Goal: Task Accomplishment & Management: Complete application form

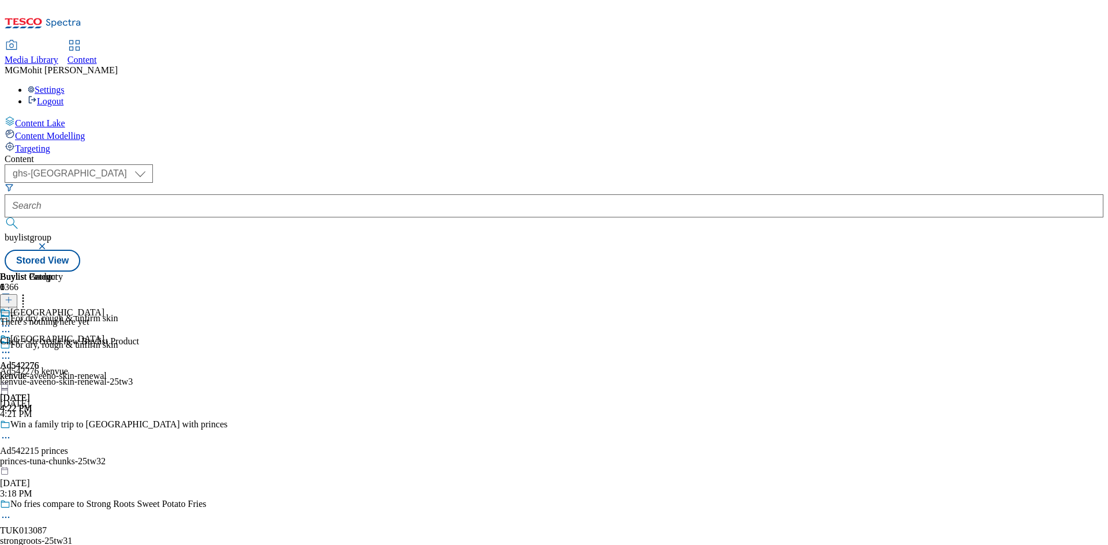
select select "ghs-uk"
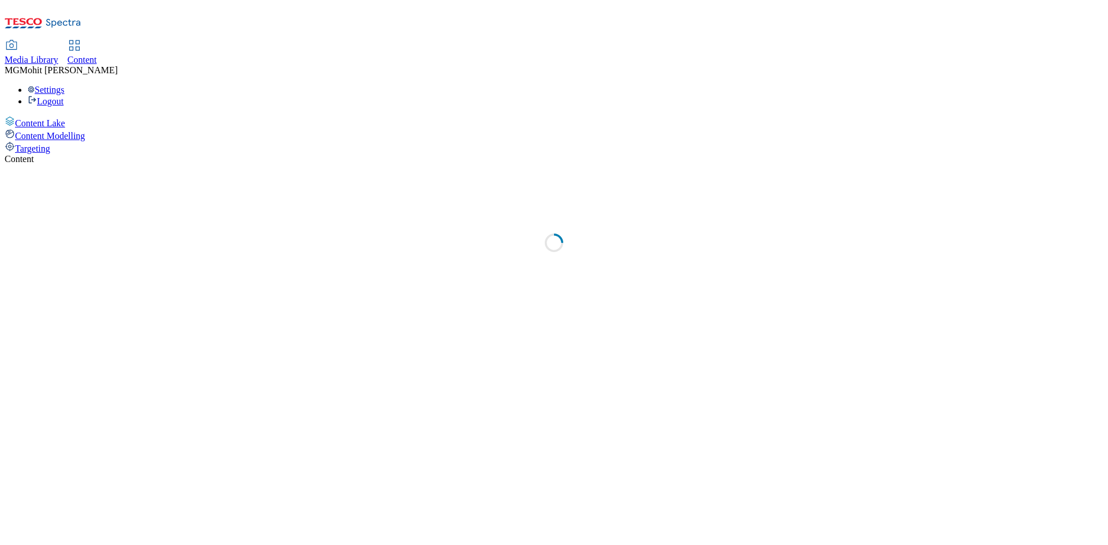
select select "ghs-uk"
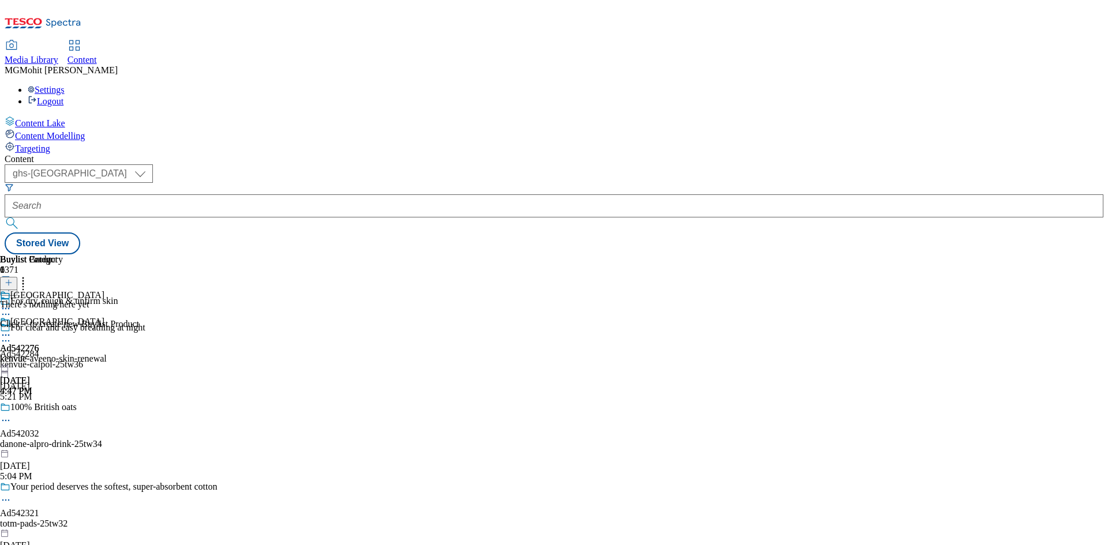
click at [13, 285] on icon at bounding box center [9, 289] width 8 height 8
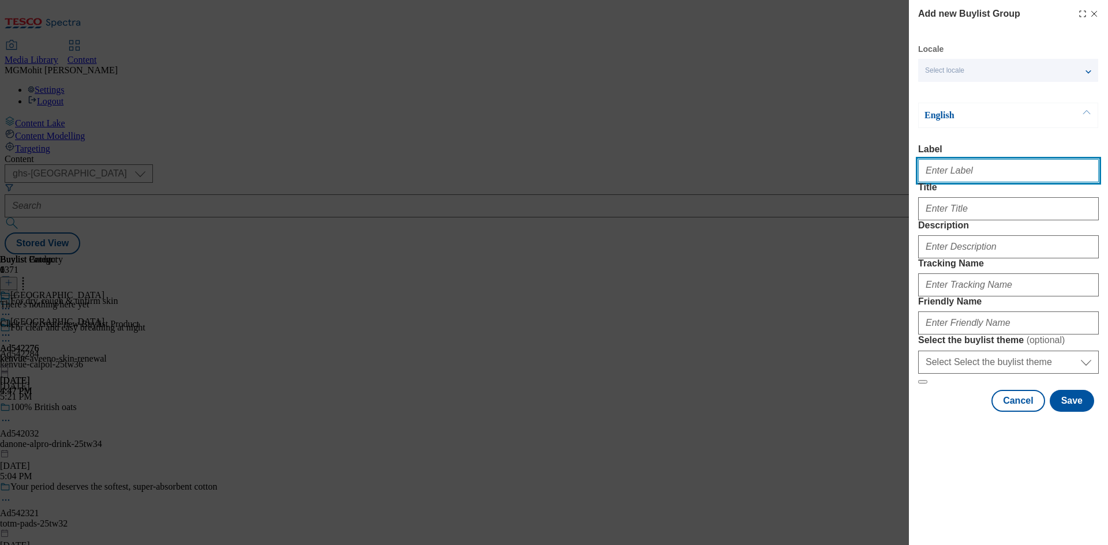
click at [988, 174] on input "Label" at bounding box center [1008, 170] width 181 height 23
paste input "Ad542283 kenvue"
type input "Ad542283 kenvue"
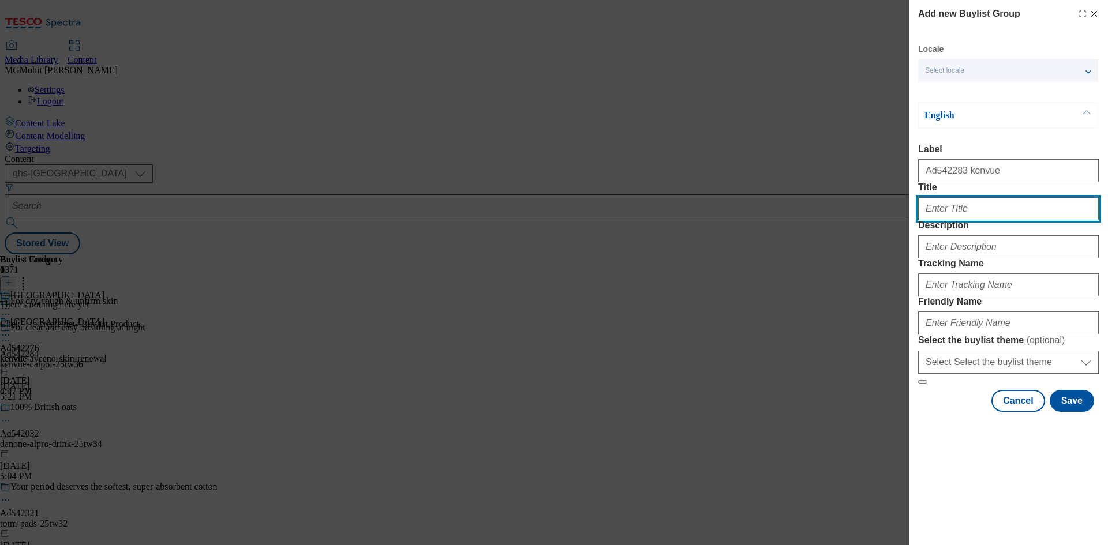
paste input "Gets to work in 2 minutes and lasts up to 10 hours"
type input "Gets to work in 2 minutes and lasts up to 10 hours"
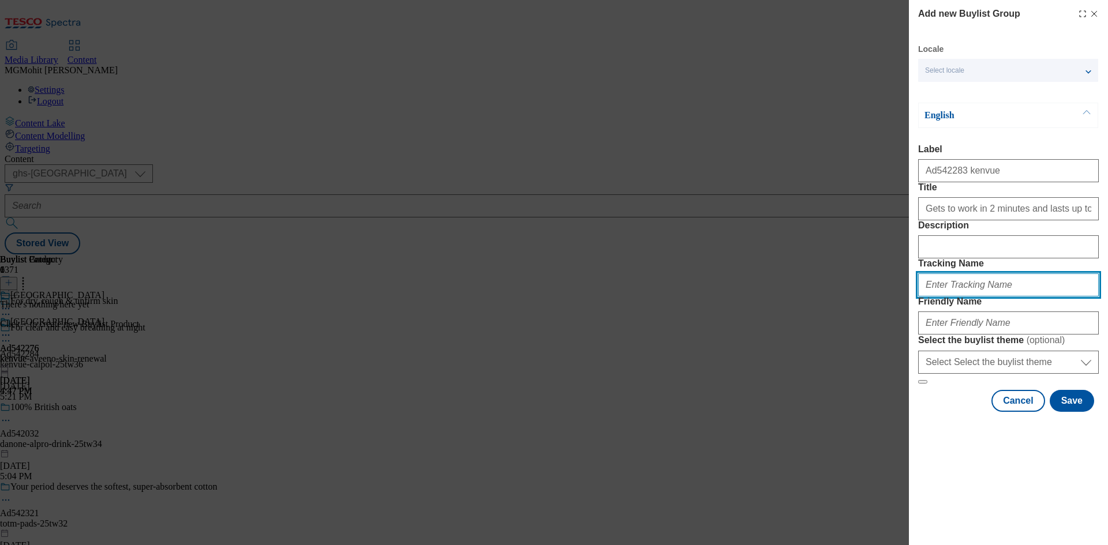
paste input "DH_AD542283"
type input "DH_AD542283"
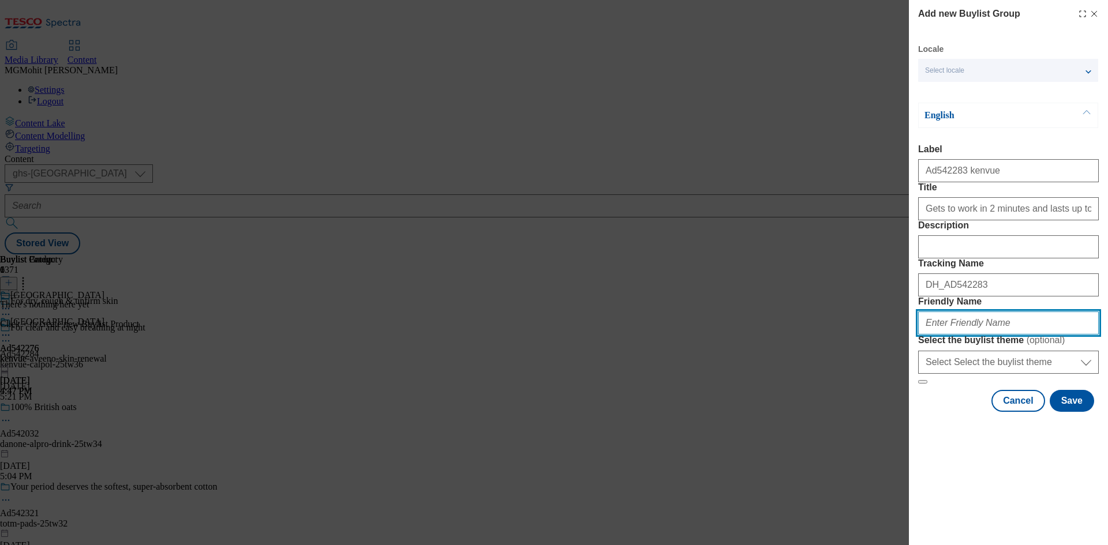
paste input "kenvue-sudafed-25tw36"
type input "kenvue-sudafed-25tw36"
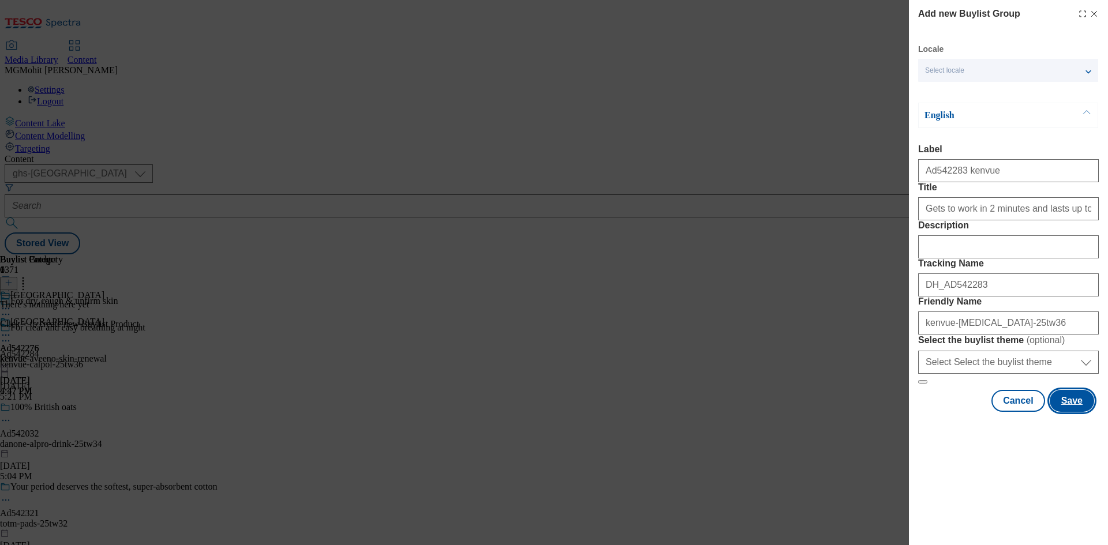
click at [1077, 412] on button "Save" at bounding box center [1072, 401] width 44 height 22
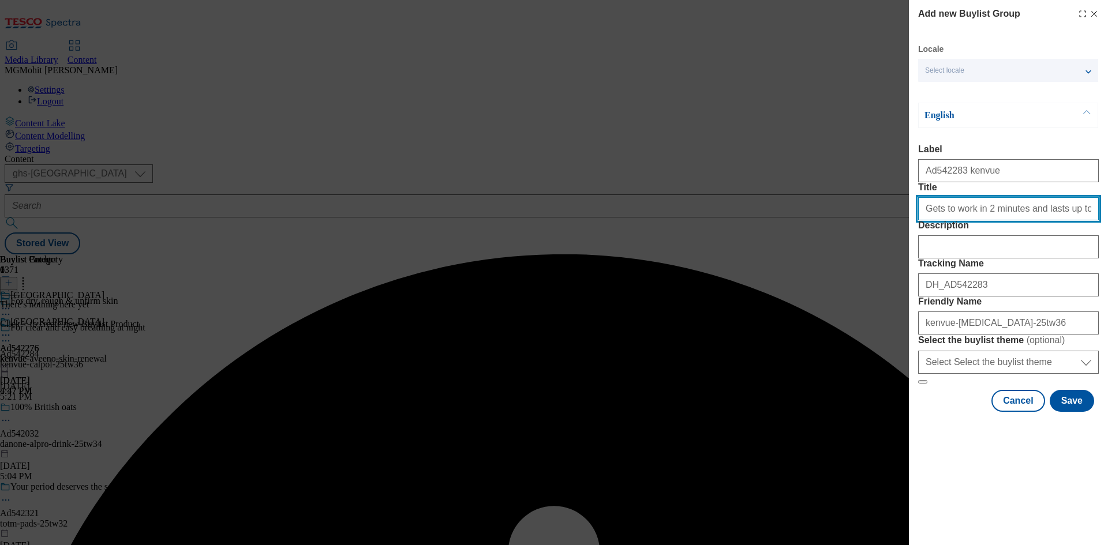
click at [1088, 220] on input "Title" at bounding box center [1008, 208] width 181 height 23
type input "Gets to work in 2 minutes and lasts up to 10 hours"
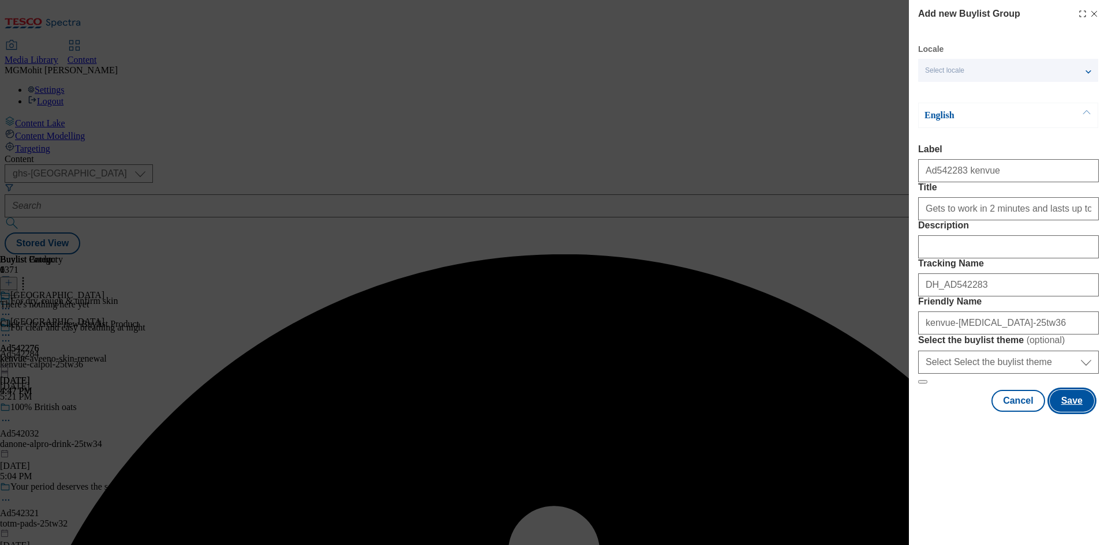
click at [1072, 412] on button "Save" at bounding box center [1072, 401] width 44 height 22
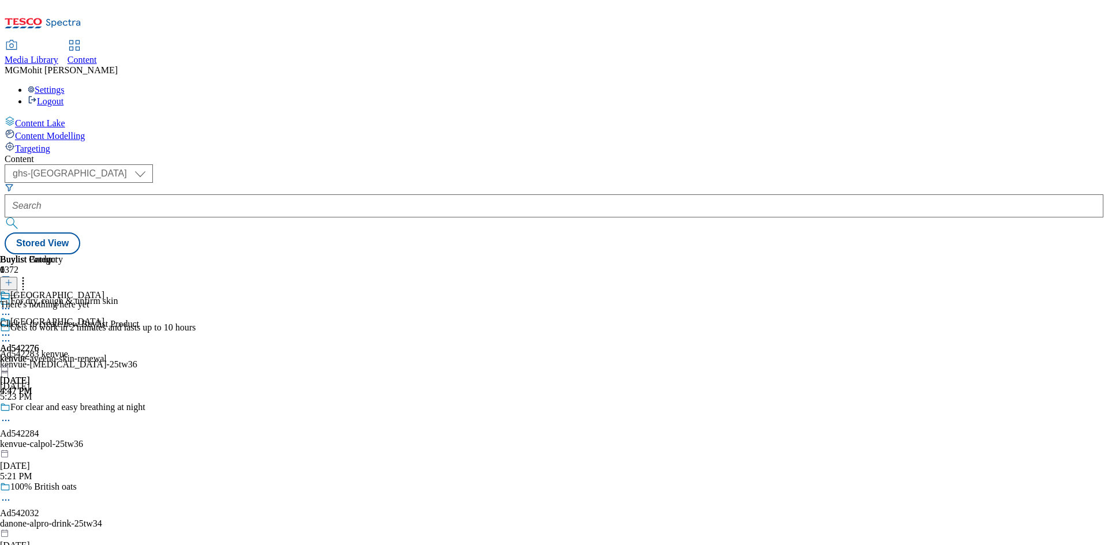
click at [229, 360] on div "kenvue-sudafed-25tw36" at bounding box center [114, 365] width 229 height 10
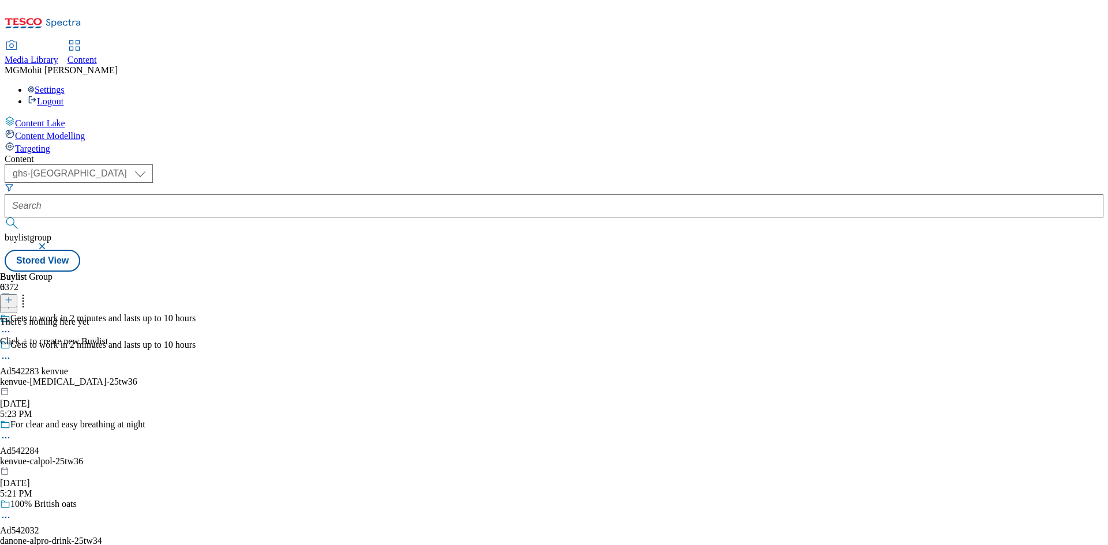
click at [13, 296] on icon at bounding box center [9, 300] width 8 height 8
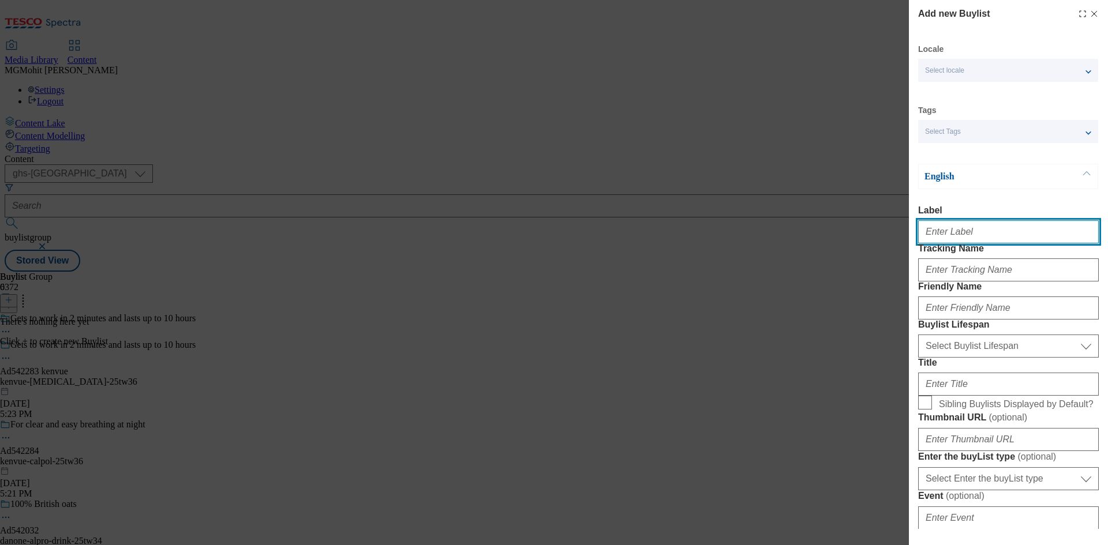
click at [961, 241] on input "Label" at bounding box center [1008, 231] width 181 height 23
paste input "Ad542283"
type input "Ad542283"
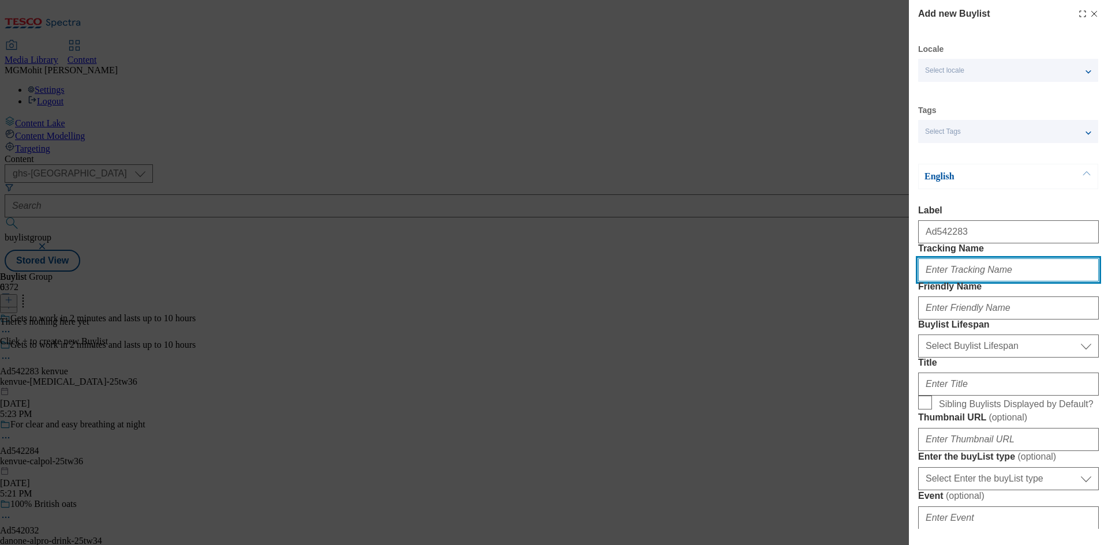
paste input "DH_AD542283"
type input "DH_AD542283"
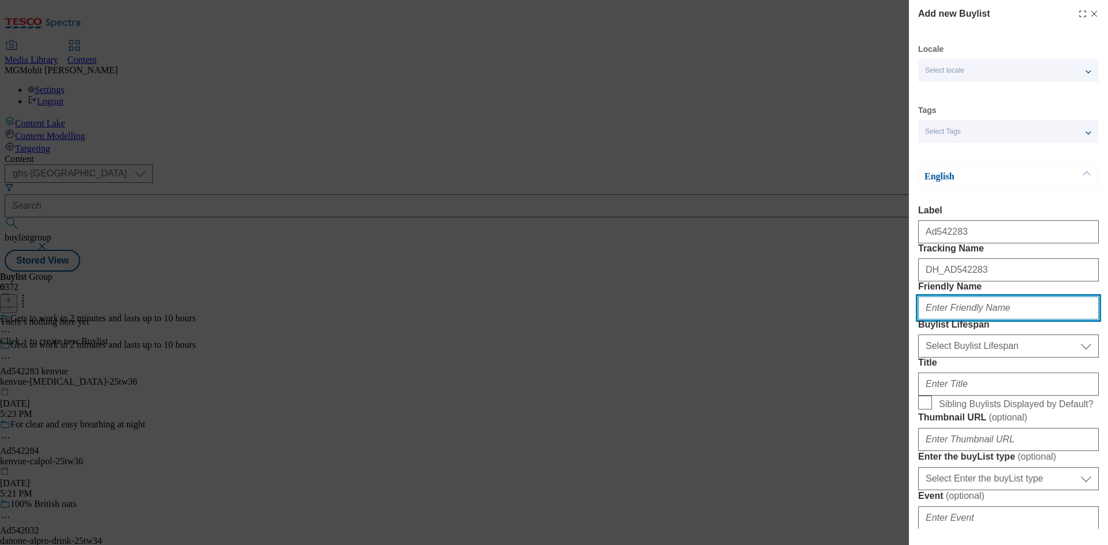
click at [971, 320] on input "Friendly Name" at bounding box center [1008, 308] width 181 height 23
paste input "kenvue"
type input "kenvue"
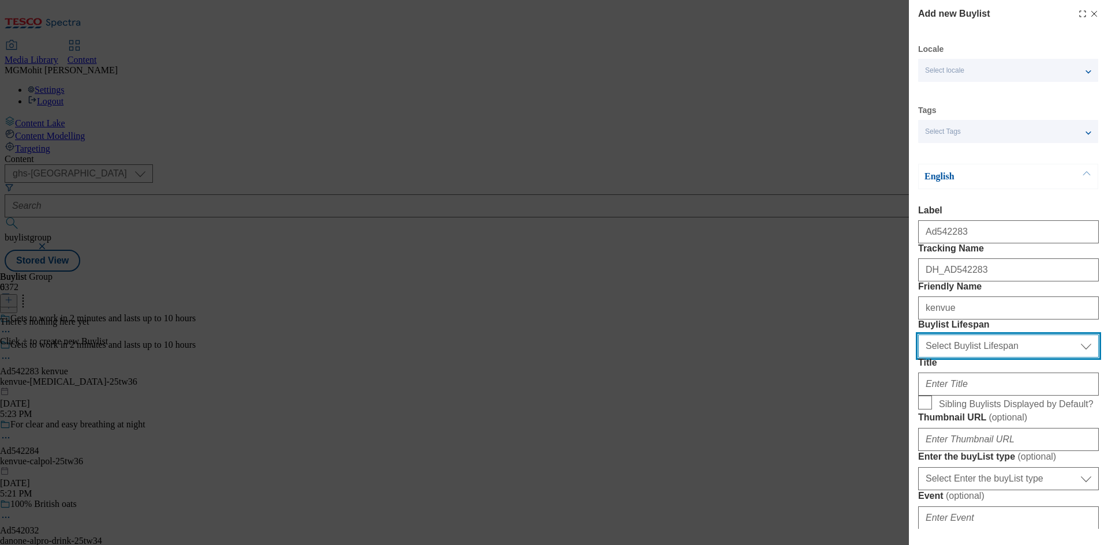
click at [963, 358] on select "Select Buylist Lifespan evergreen seasonal tactical" at bounding box center [1008, 346] width 181 height 23
select select "tactical"
click at [918, 358] on select "Select Buylist Lifespan evergreen seasonal tactical" at bounding box center [1008, 346] width 181 height 23
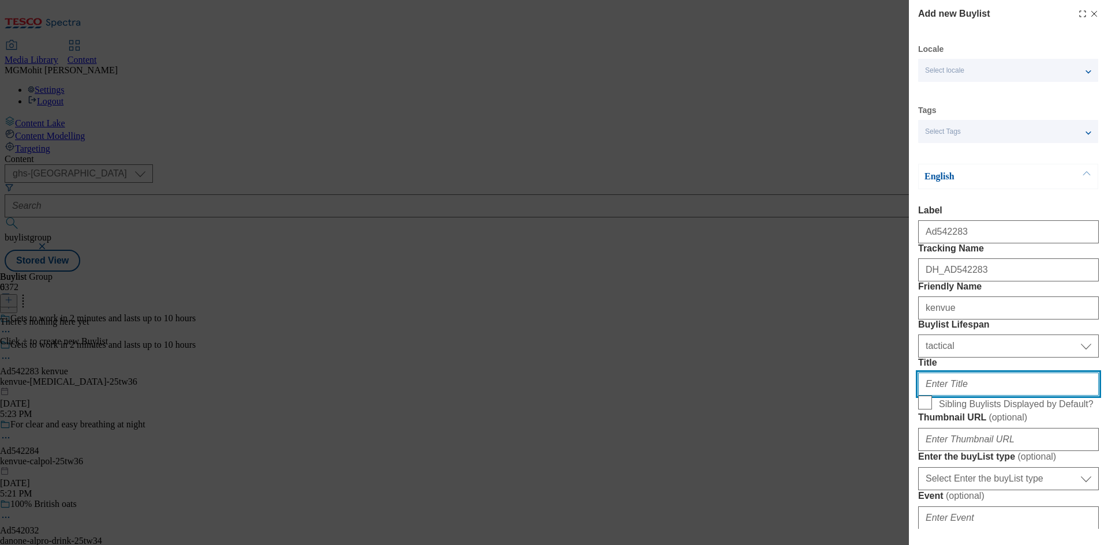
click at [950, 396] on input "Title" at bounding box center [1008, 384] width 181 height 23
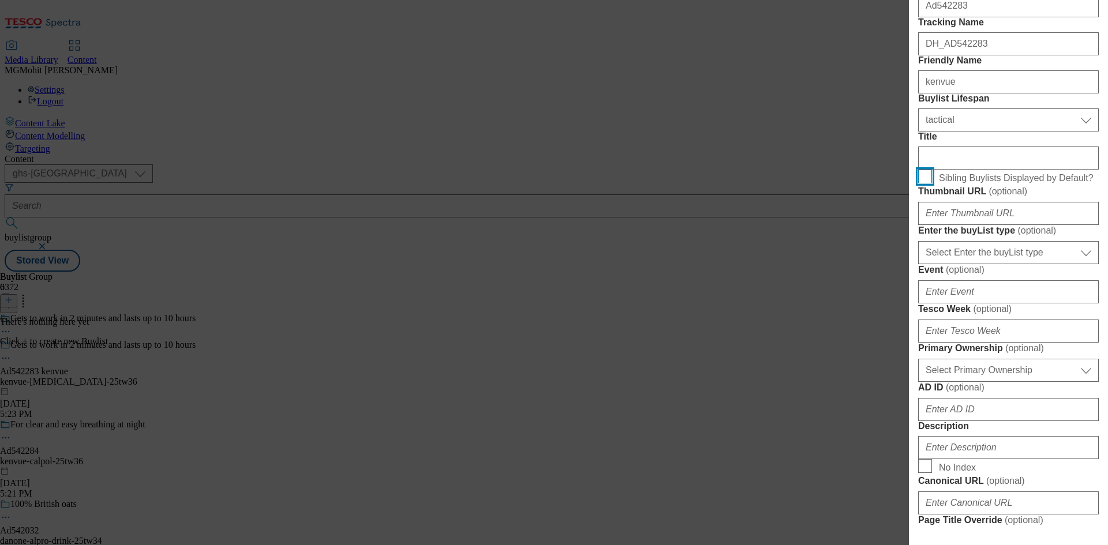
scroll to position [289, 0]
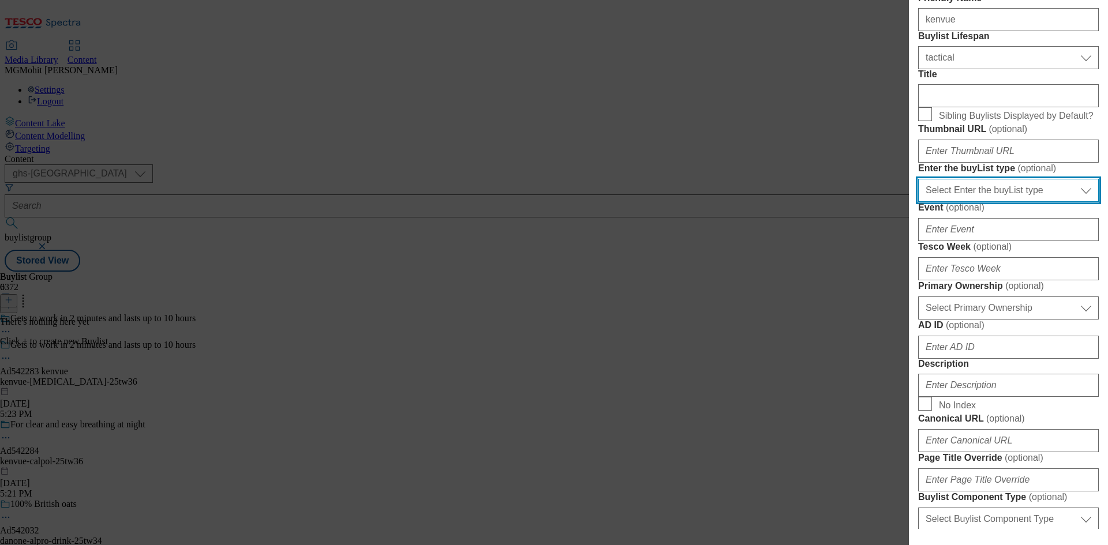
drag, startPoint x: 975, startPoint y: 330, endPoint x: 967, endPoint y: 336, distance: 9.8
click at [975, 202] on select "Select Enter the buyList type event supplier funded long term >4 weeks supplier…" at bounding box center [1008, 190] width 181 height 23
select select "supplier funded short term 1-3 weeks"
click at [918, 202] on select "Select Enter the buyList type event supplier funded long term >4 weeks supplier…" at bounding box center [1008, 190] width 181 height 23
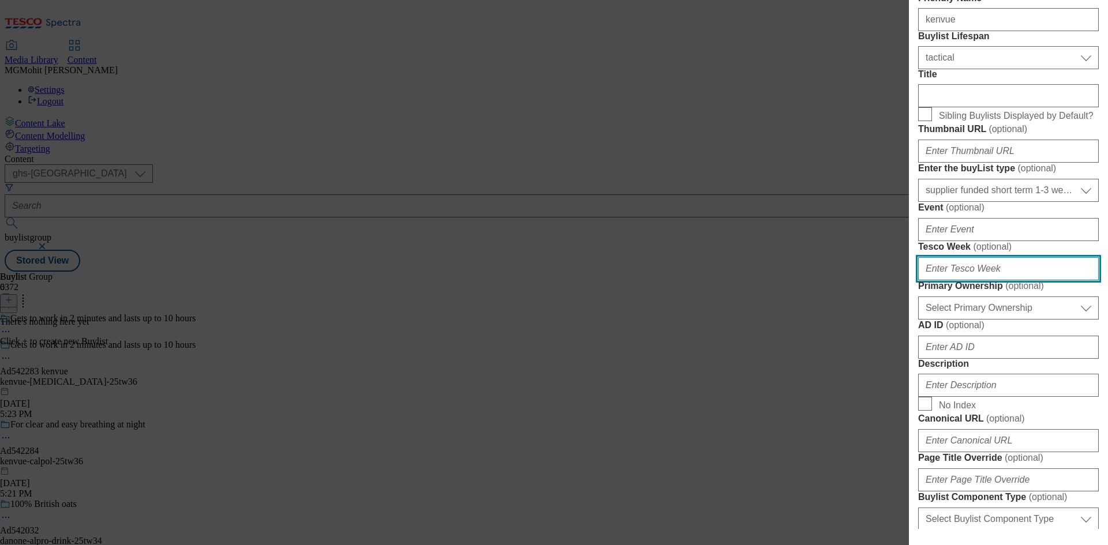
click at [952, 280] on input "Tesco Week ( optional )" at bounding box center [1008, 268] width 181 height 23
type input "36"
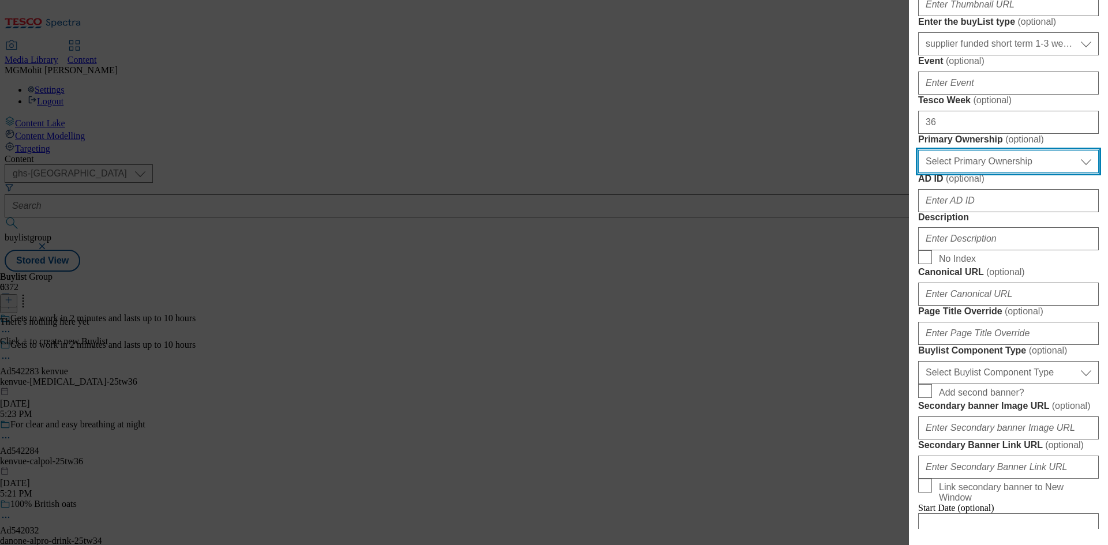
scroll to position [462, 0]
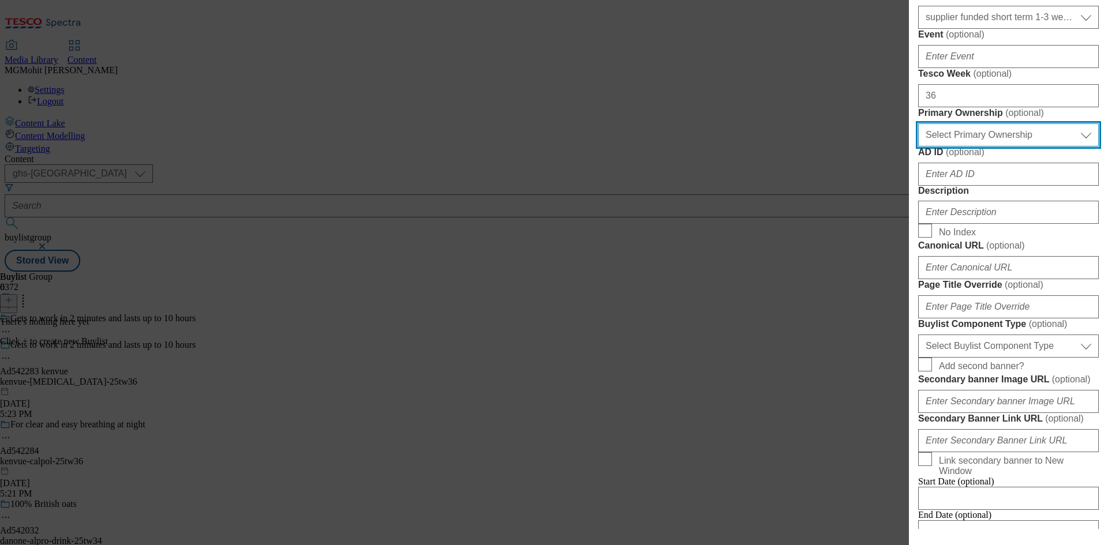
click at [980, 147] on select "Select Primary Ownership tesco dunnhumby" at bounding box center [1008, 135] width 181 height 23
select select "dunnhumby"
click at [918, 147] on select "Select Primary Ownership tesco dunnhumby" at bounding box center [1008, 135] width 181 height 23
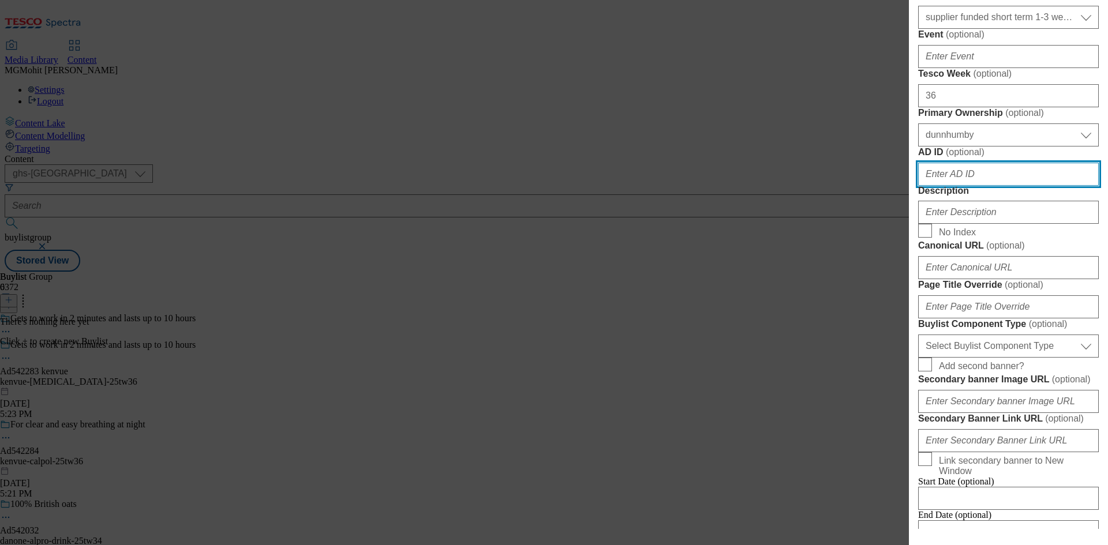
click at [953, 186] on input "AD ID ( optional )" at bounding box center [1008, 174] width 181 height 23
paste input "542283"
type input "542283"
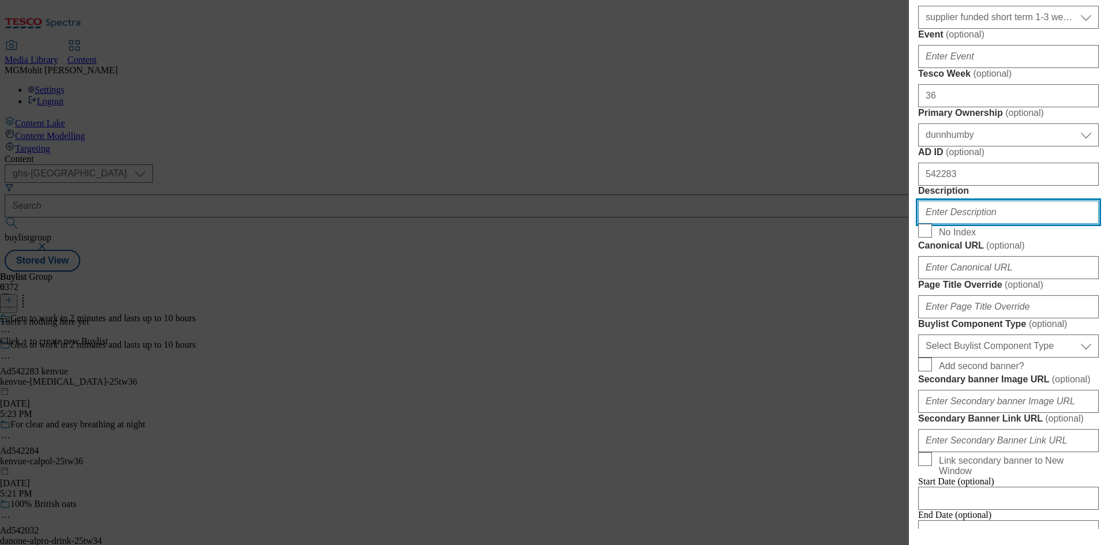
click at [953, 224] on input "Description" at bounding box center [1008, 212] width 181 height 23
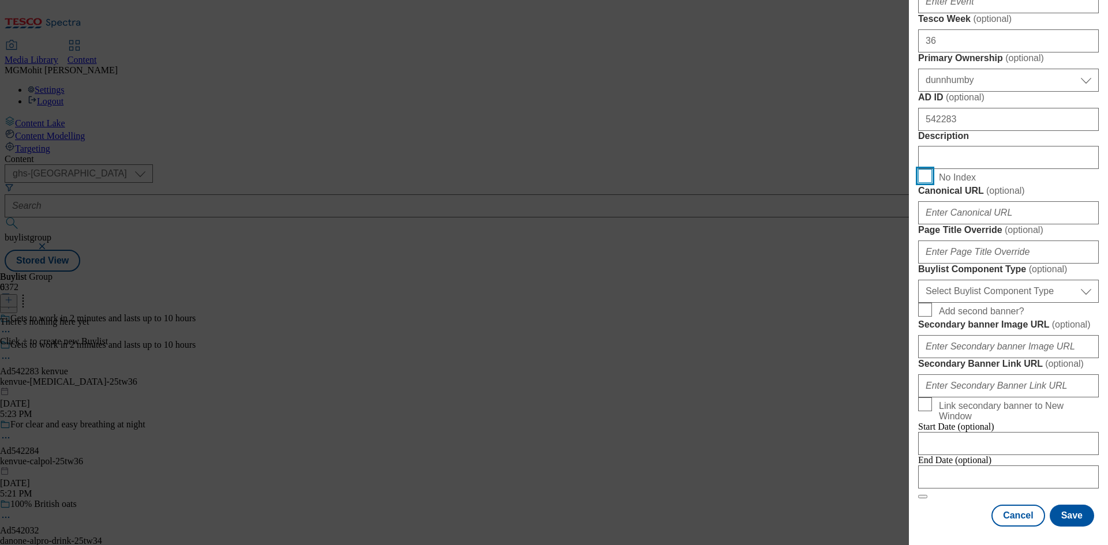
scroll to position [750, 0]
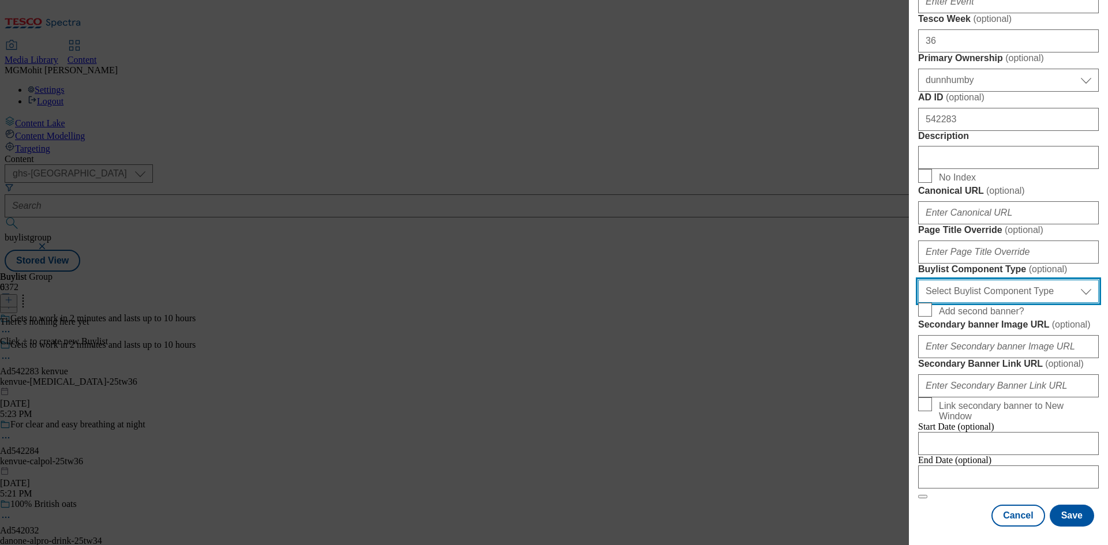
drag, startPoint x: 974, startPoint y: 360, endPoint x: 963, endPoint y: 365, distance: 12.7
click at [974, 303] on select "Select Buylist Component Type Banner Competition Header Meal" at bounding box center [1008, 291] width 181 height 23
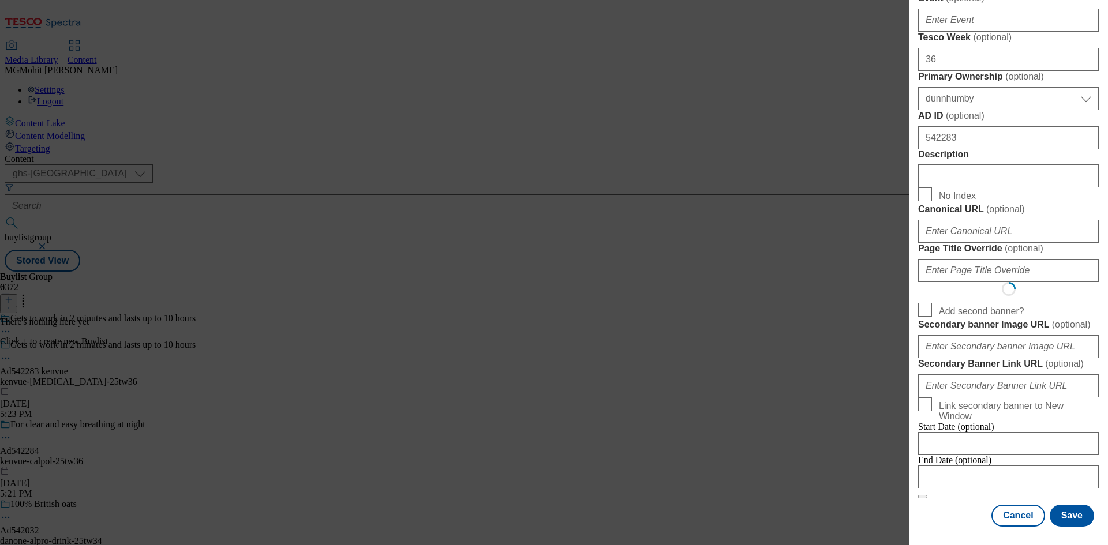
select select "Banner"
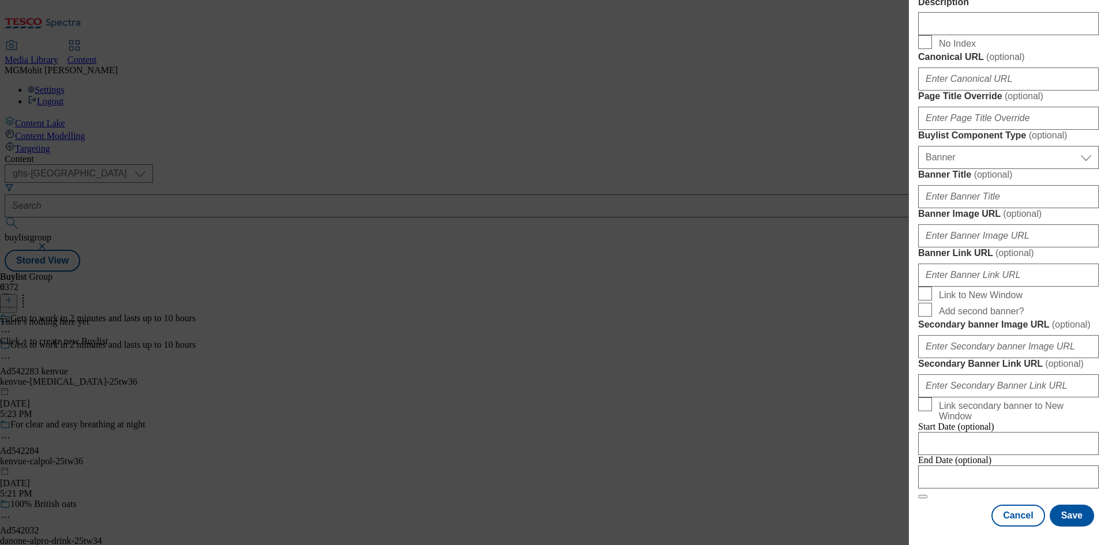
scroll to position [1144, 0]
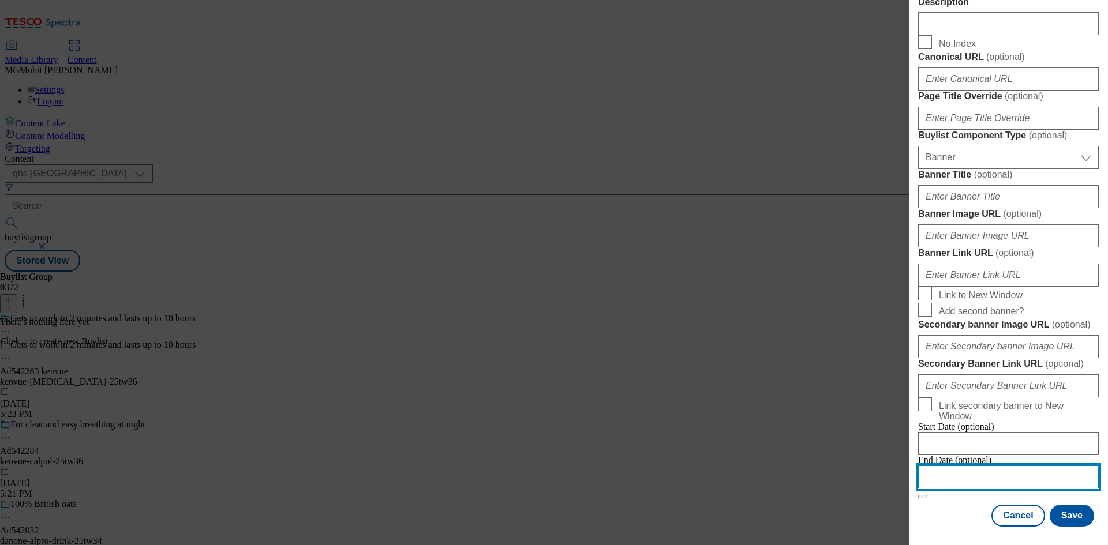
click at [959, 467] on input "Modal" at bounding box center [1008, 477] width 181 height 23
select select "2025"
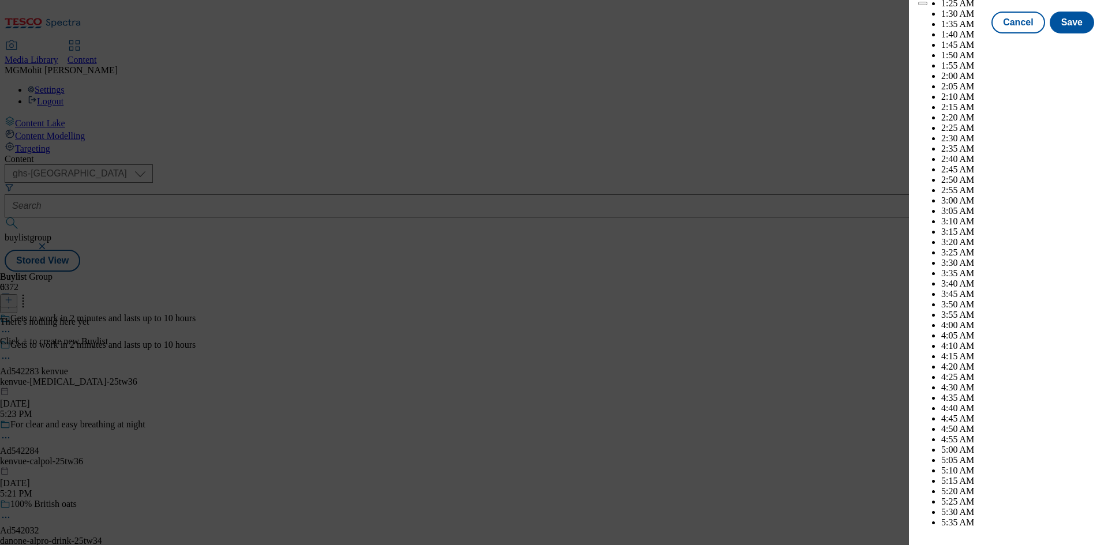
scroll to position [4456, 0]
select select "December"
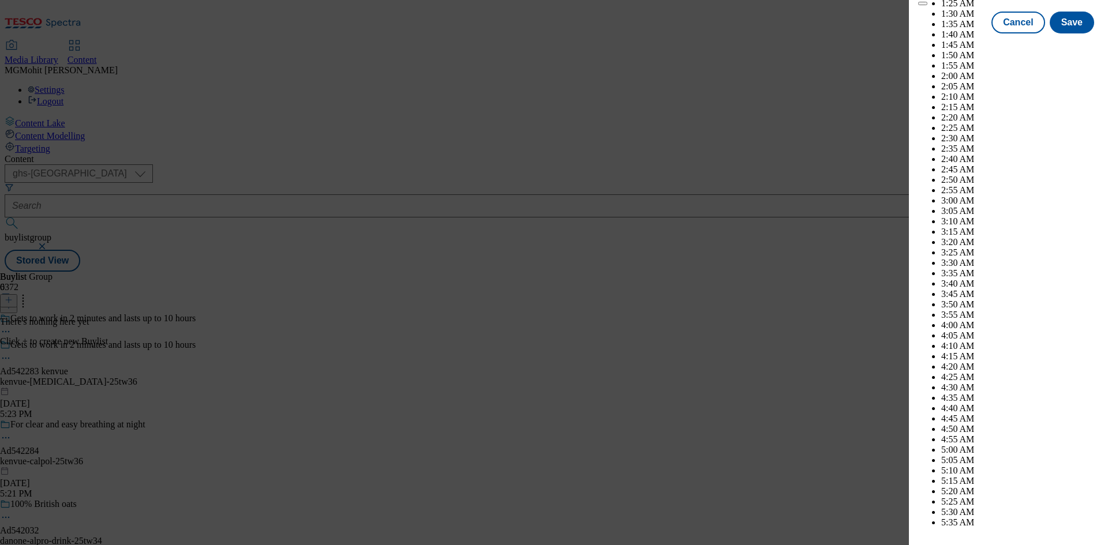
select select "2026"
select select "February"
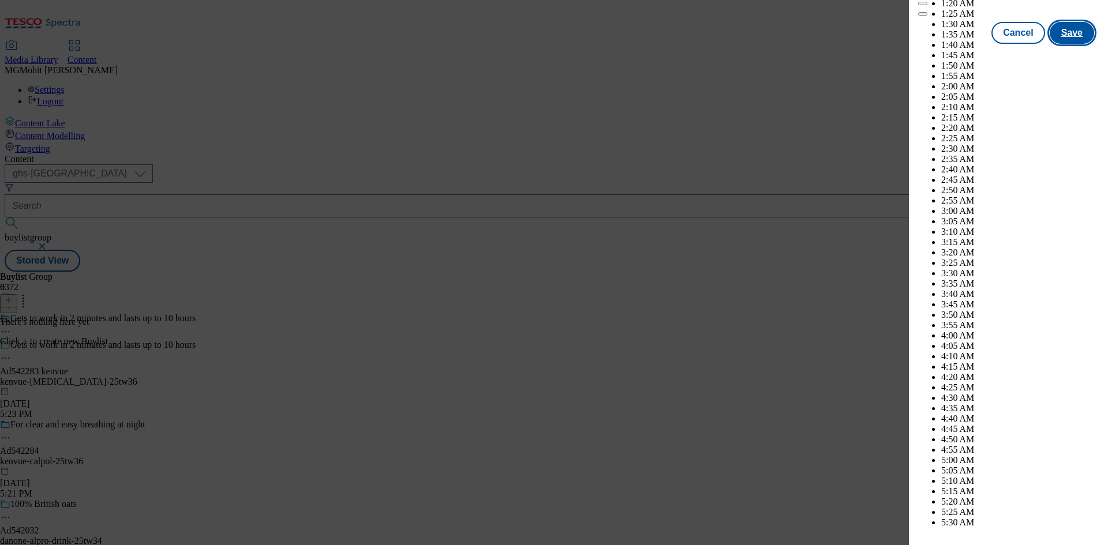
click at [1072, 44] on button "Save" at bounding box center [1072, 33] width 44 height 22
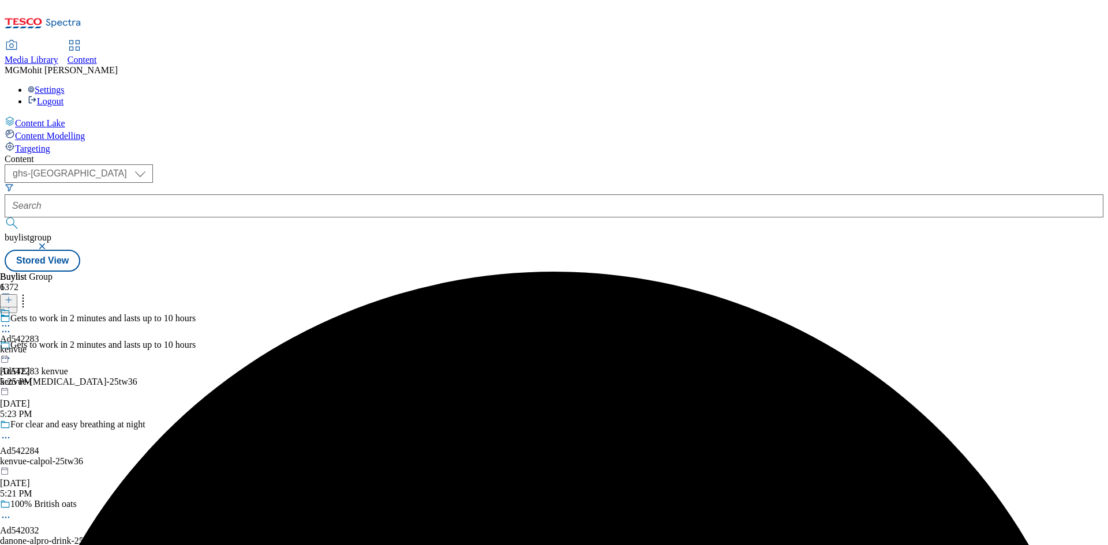
click at [39, 345] on div "kenvue" at bounding box center [19, 350] width 39 height 10
click at [9, 297] on line at bounding box center [9, 300] width 0 height 6
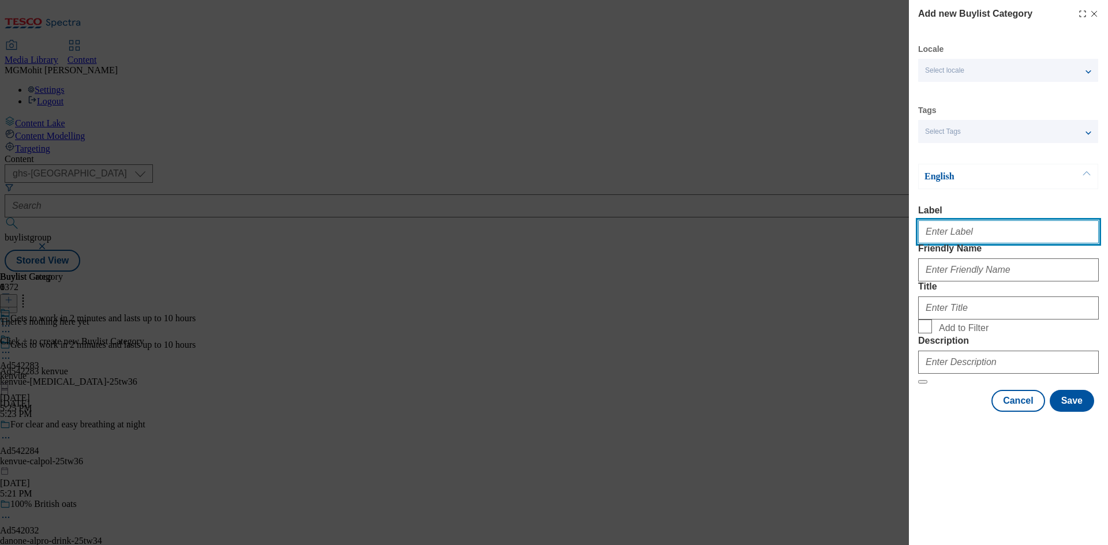
click at [941, 242] on input "Label" at bounding box center [1008, 231] width 181 height 23
paste input "Ad542283"
type input "Ad542283"
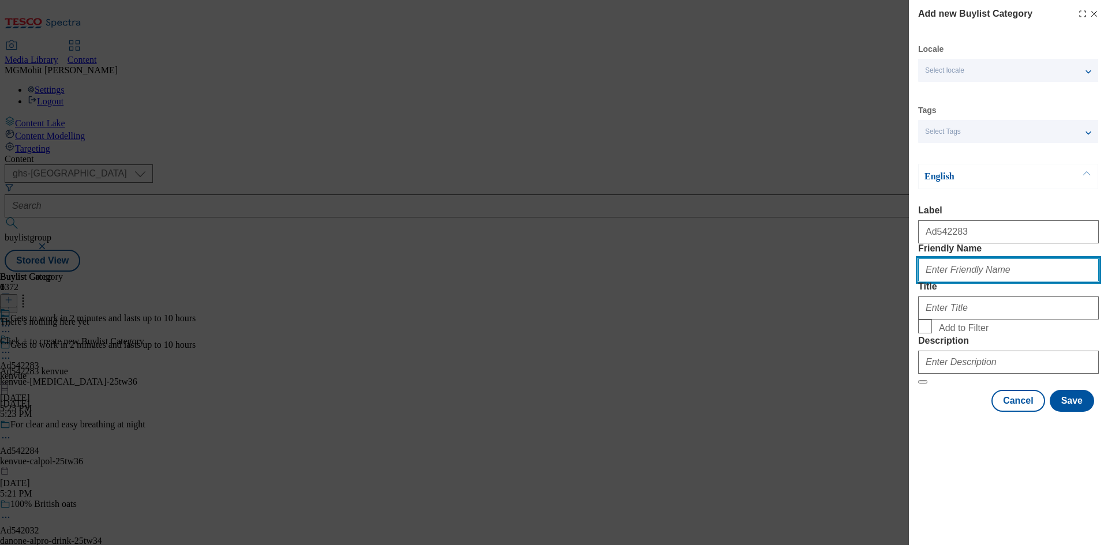
paste input "kenvue-sudafed"
type input "kenvue-sudafed"
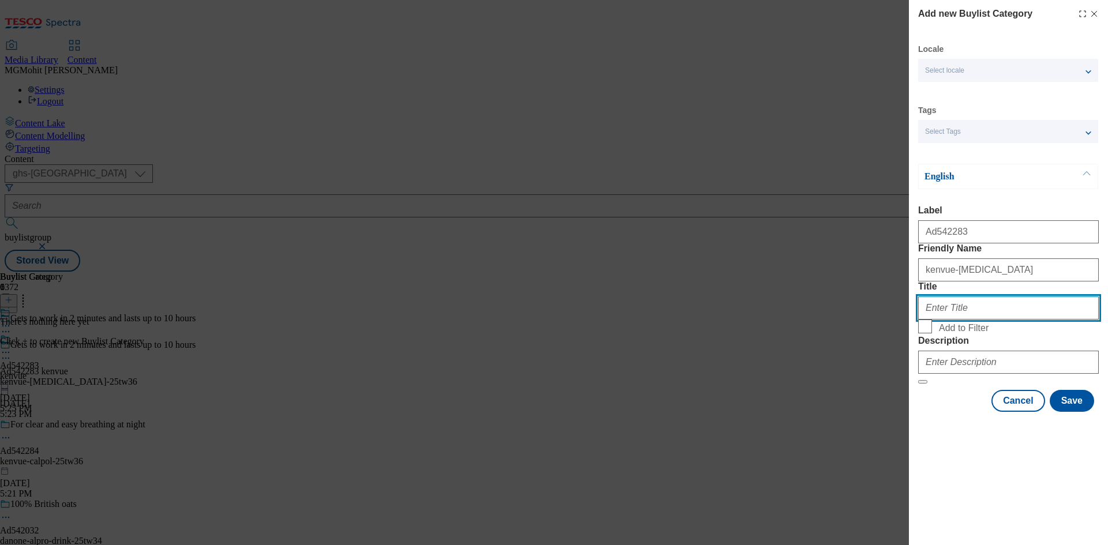
paste input "Kenvue"
type input "Kenvue"
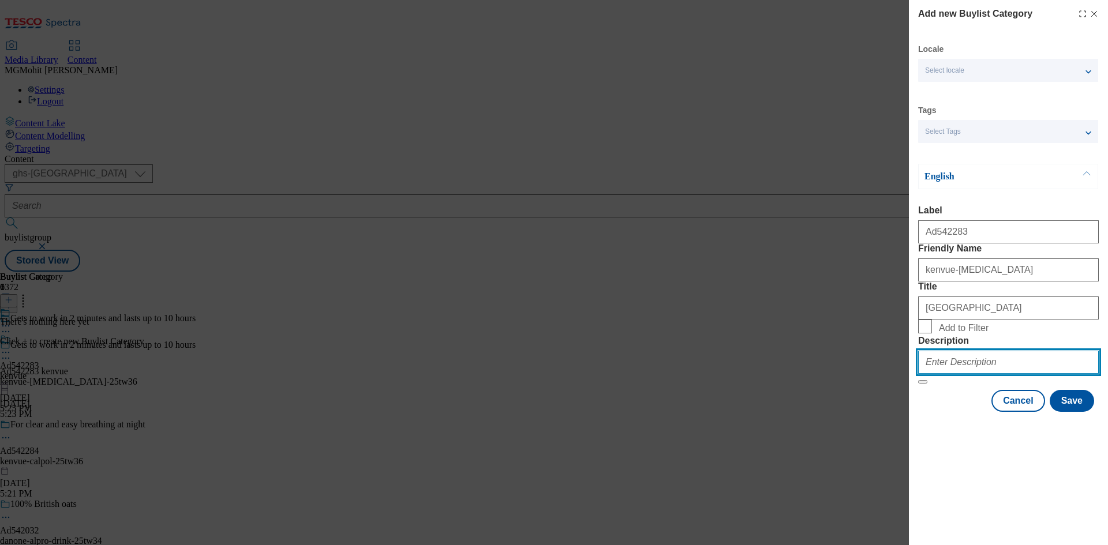
click at [973, 374] on input "Description" at bounding box center [1008, 362] width 181 height 23
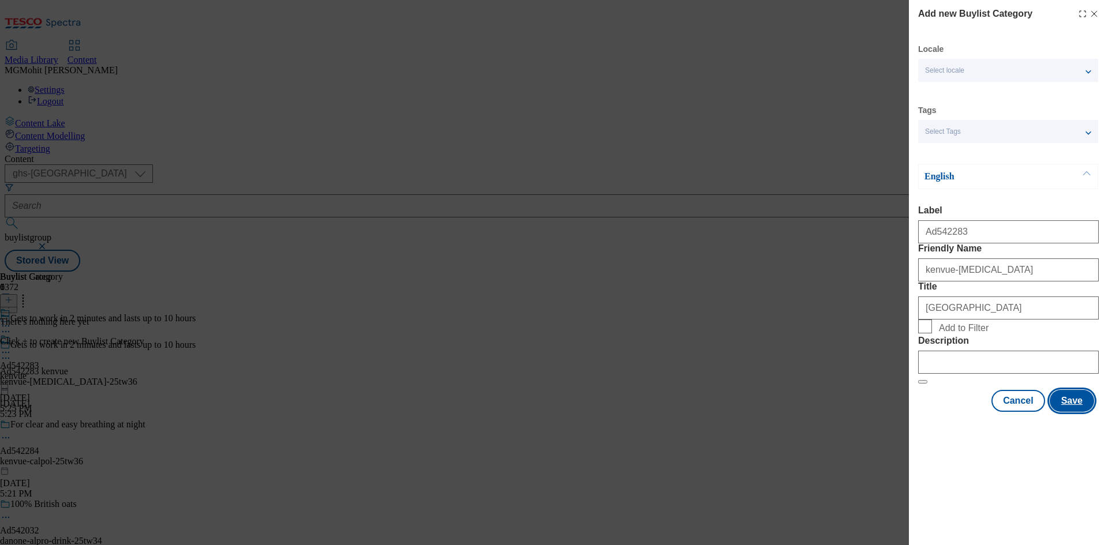
click at [1070, 412] on button "Save" at bounding box center [1072, 401] width 44 height 22
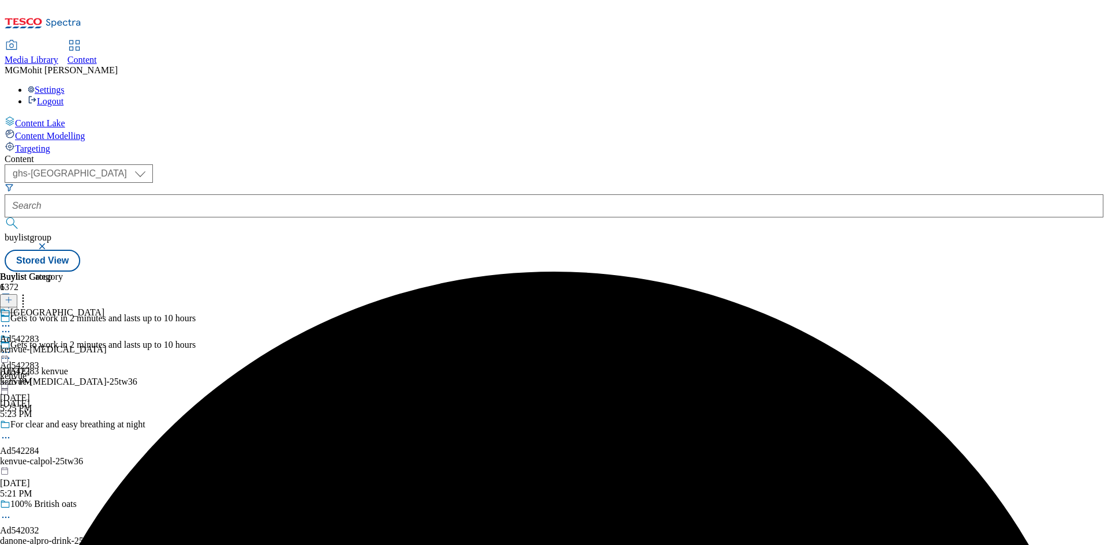
click at [106, 345] on div "kenvue-sudafed" at bounding box center [53, 350] width 106 height 10
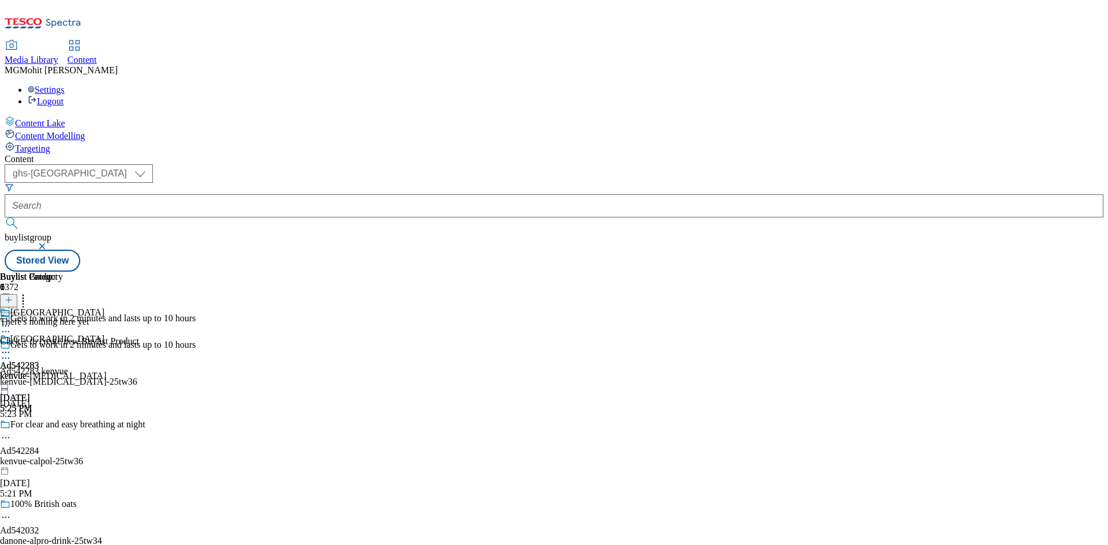
click at [13, 296] on icon at bounding box center [9, 300] width 8 height 8
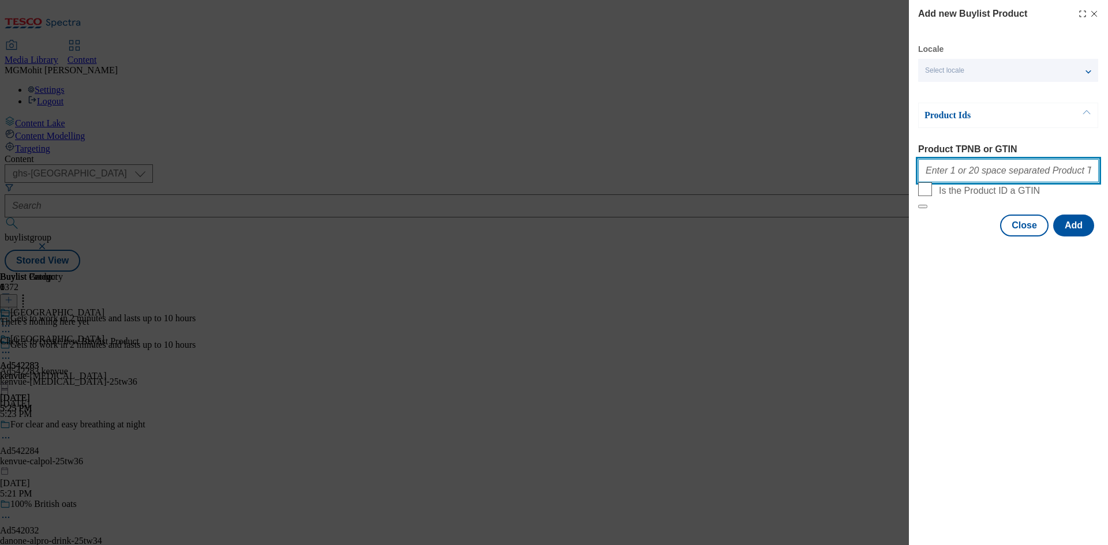
click at [950, 181] on input "Product TPNB or GTIN" at bounding box center [1008, 170] width 181 height 23
paste input "51506839 63846016 83717662 85468780 70663548 61768438 83717662"
type input "51506839 63846016 83717662 85468780 70663548 61768438 83717662"
click at [1071, 237] on button "Add" at bounding box center [1073, 226] width 41 height 22
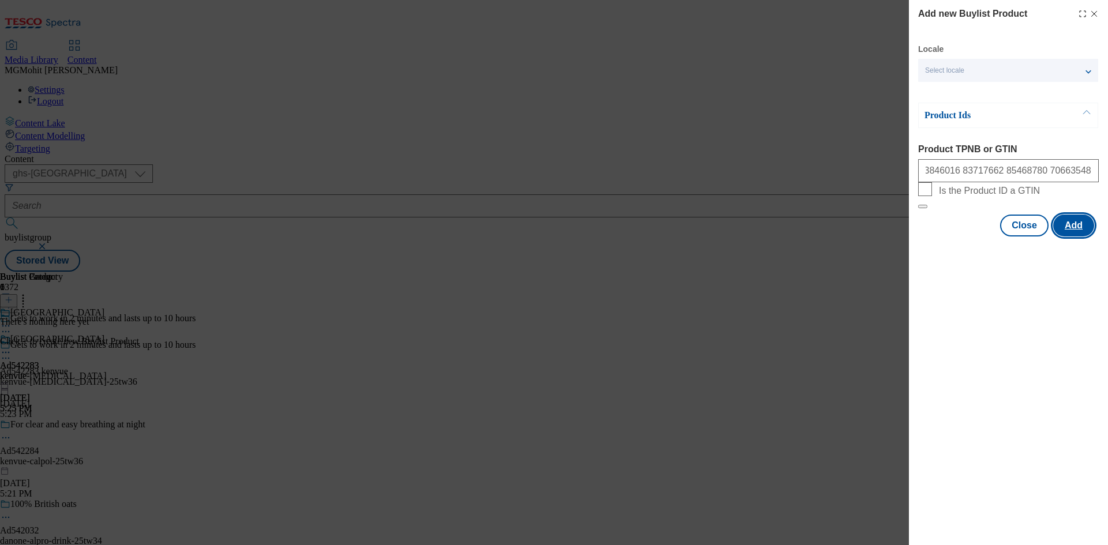
scroll to position [0, 0]
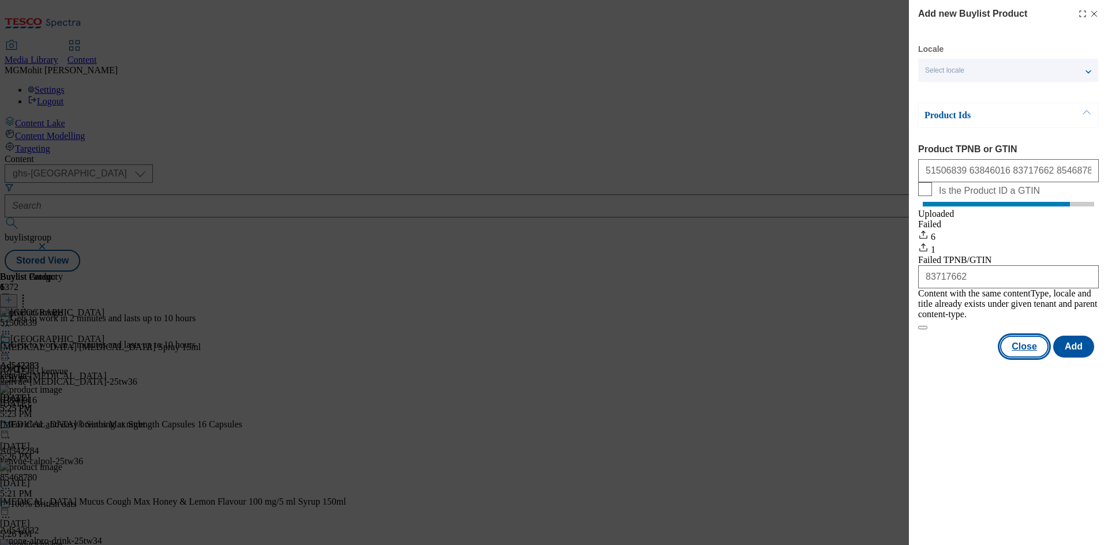
click at [1020, 351] on button "Close" at bounding box center [1024, 347] width 48 height 22
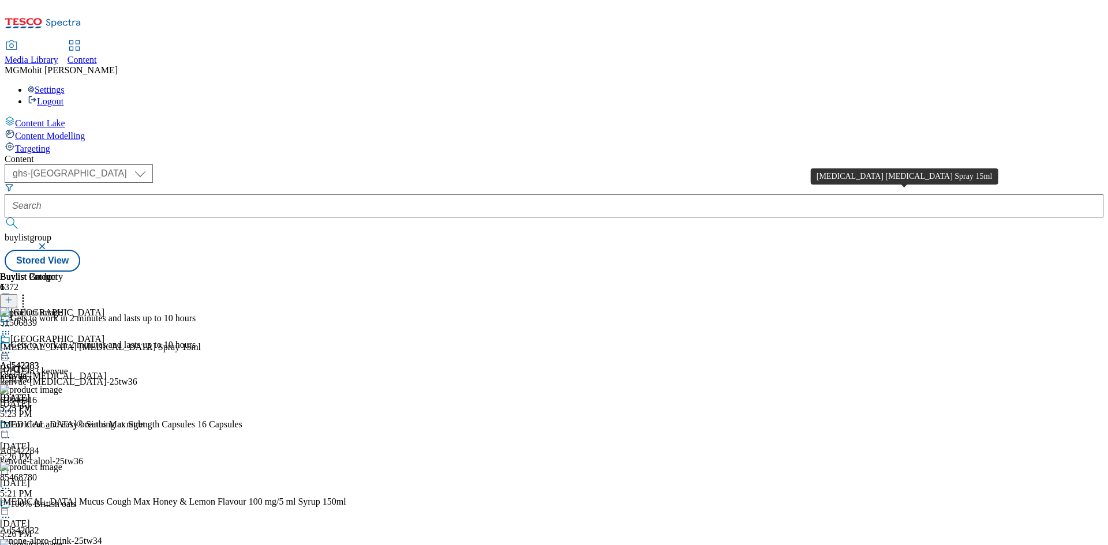
click at [201, 342] on div "Sudafed Blocked Nose Spray 15ml" at bounding box center [100, 347] width 201 height 10
click at [12, 347] on icon at bounding box center [6, 353] width 12 height 12
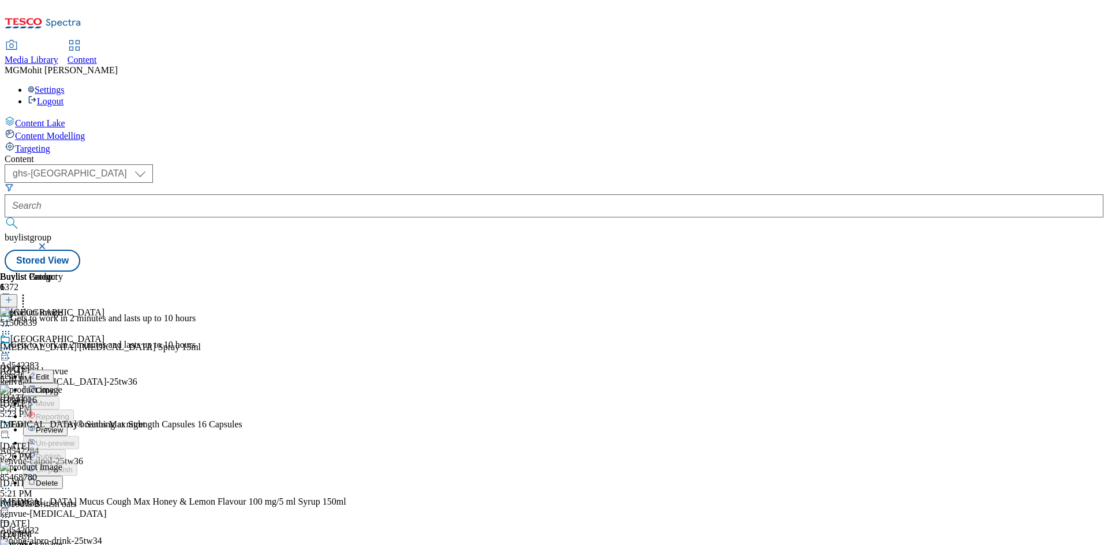
click at [49, 373] on span "Edit" at bounding box center [42, 377] width 13 height 9
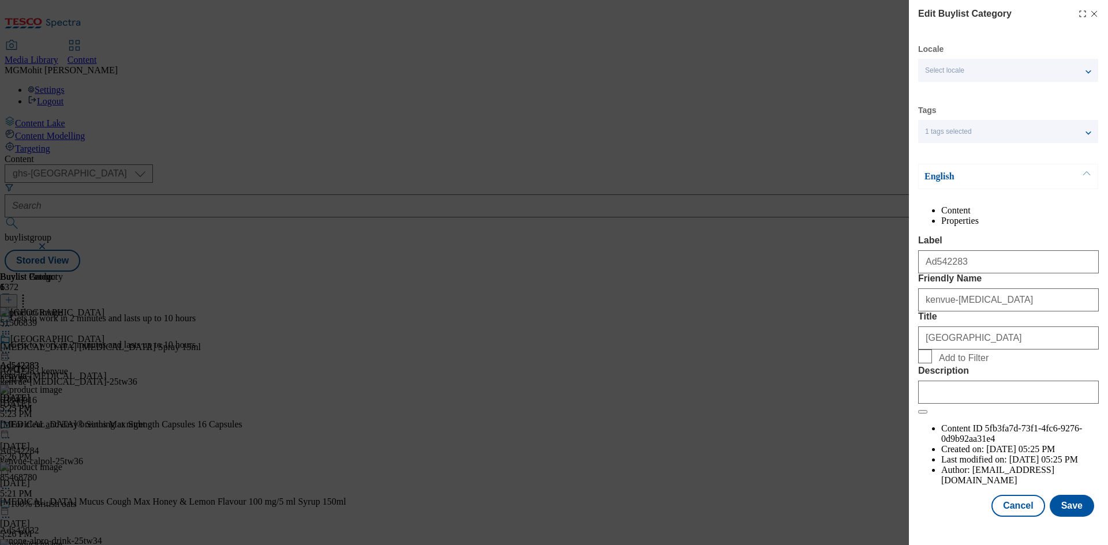
scroll to position [23, 0]
click at [957, 404] on input "Description" at bounding box center [1008, 392] width 181 height 23
paste input "Sudafed Blocked Nose Spray 15ml"
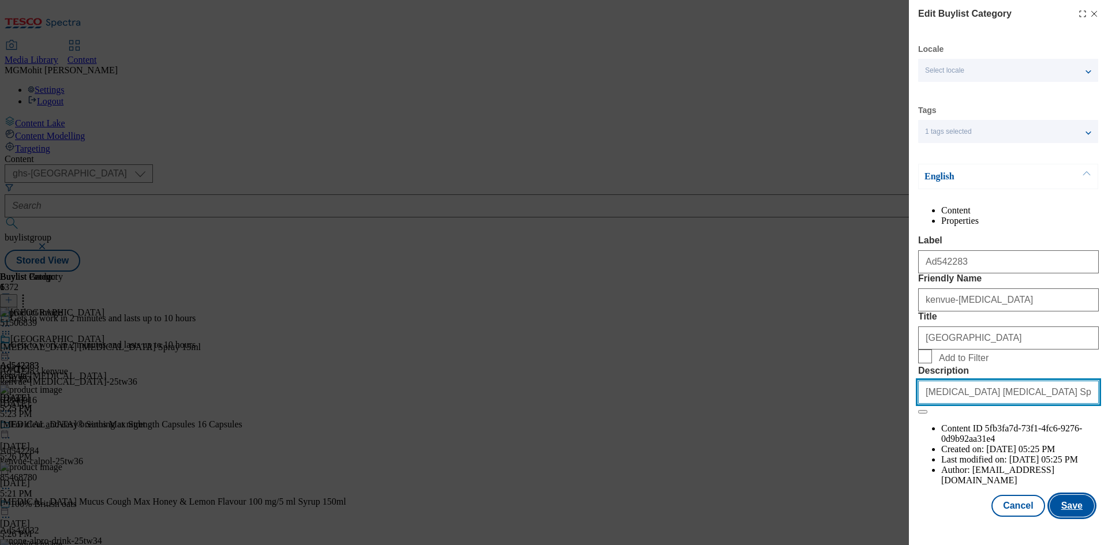
type input "Sudafed Blocked Nose Spray 15ml"
click at [1052, 515] on button "Save" at bounding box center [1072, 506] width 44 height 22
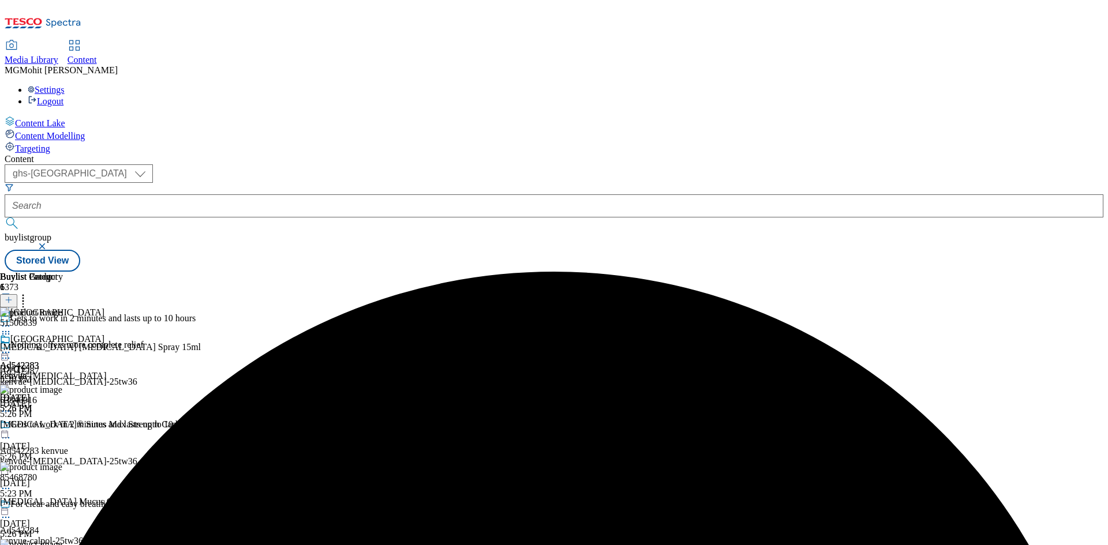
click at [12, 347] on icon at bounding box center [6, 353] width 12 height 12
click at [49, 373] on span "Edit" at bounding box center [42, 377] width 13 height 9
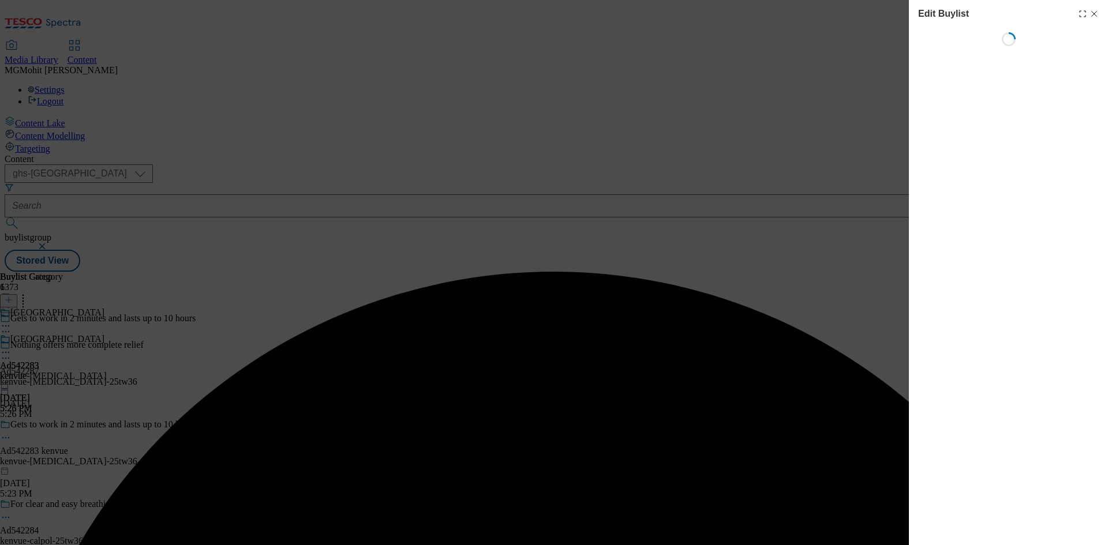
select select "tactical"
select select "supplier funded short term 1-3 weeks"
select select "dunnhumby"
select select "Banner"
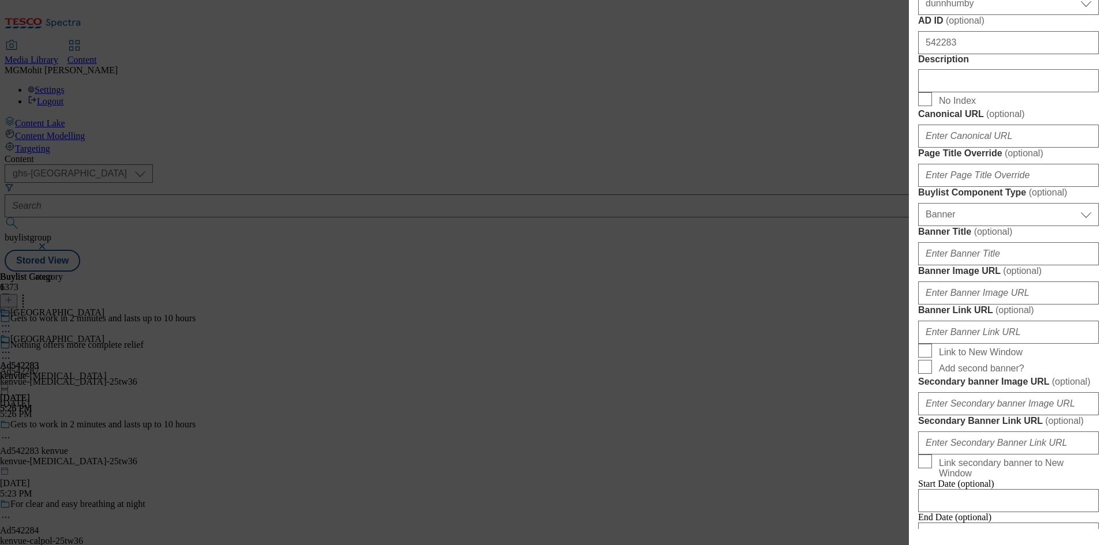
scroll to position [635, 0]
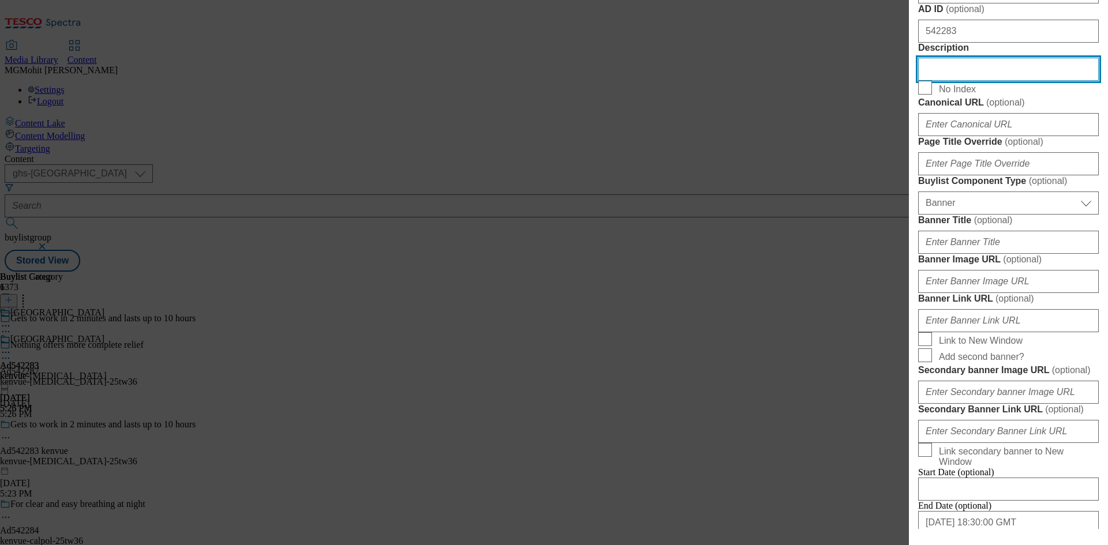
click at [949, 81] on input "Description" at bounding box center [1008, 69] width 181 height 23
paste input "Sudafed Blocked Nose Spray 15ml"
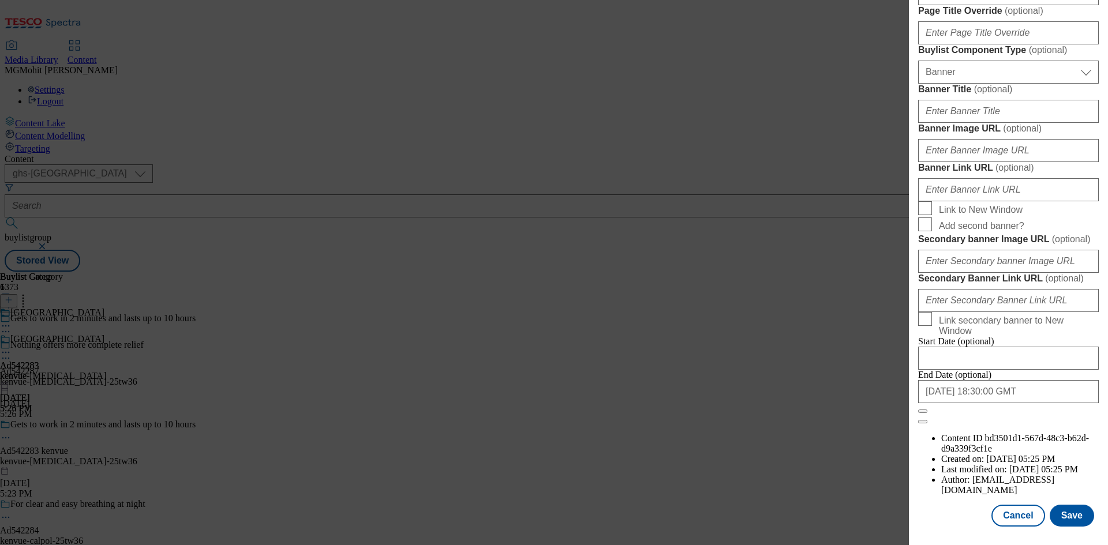
scroll to position [1195, 0]
type input "Sudafed Blocked Nose Spray 15ml"
click at [1061, 512] on button "Save" at bounding box center [1072, 516] width 44 height 22
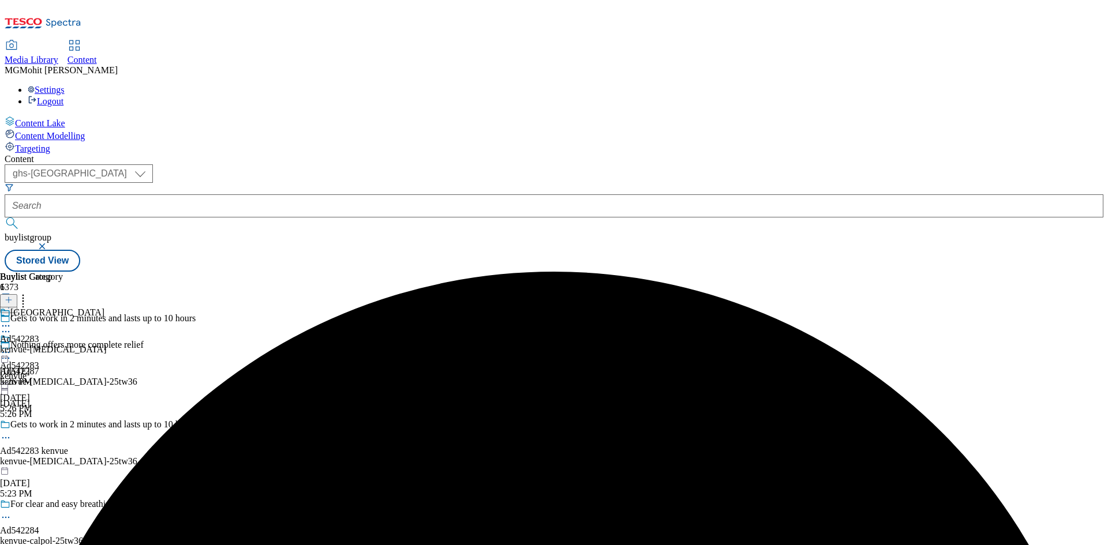
click at [7, 358] on circle at bounding box center [6, 359] width 2 height 2
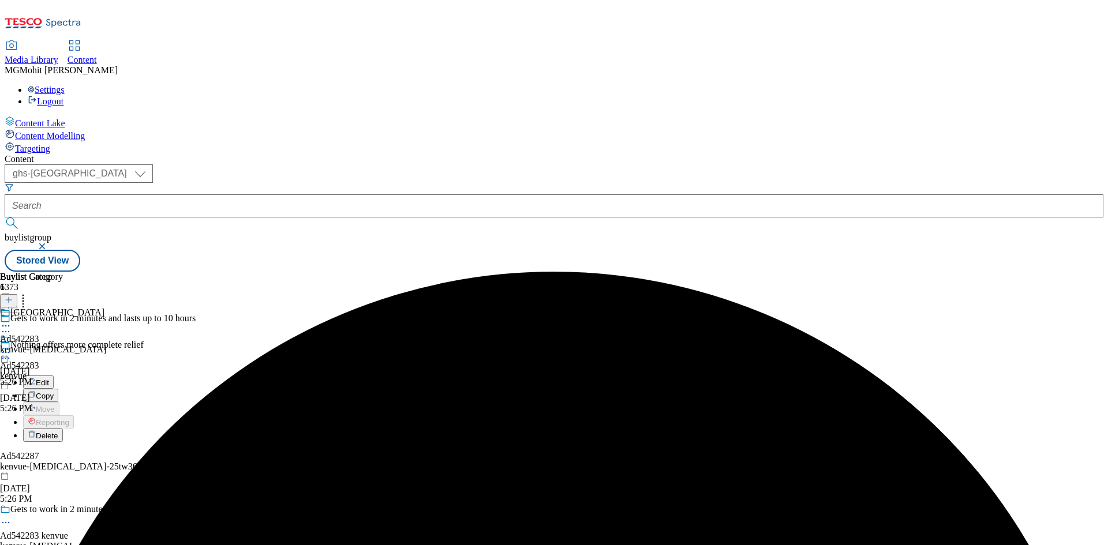
click at [39, 375] on div "Ad542283 kenvue Sep 26, 2025 5:26 PM" at bounding box center [19, 374] width 39 height 80
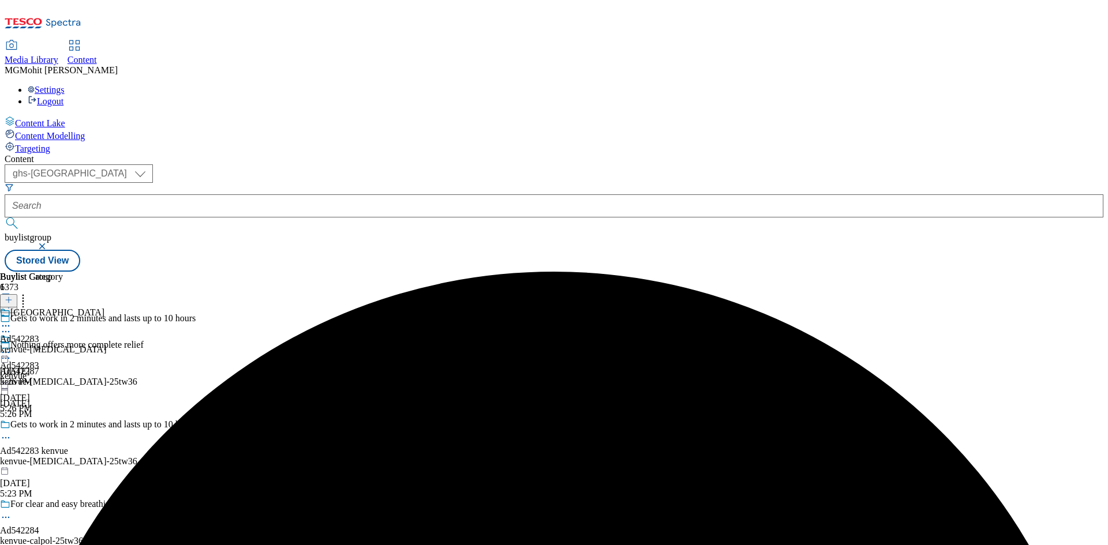
click at [12, 432] on icon at bounding box center [6, 438] width 12 height 12
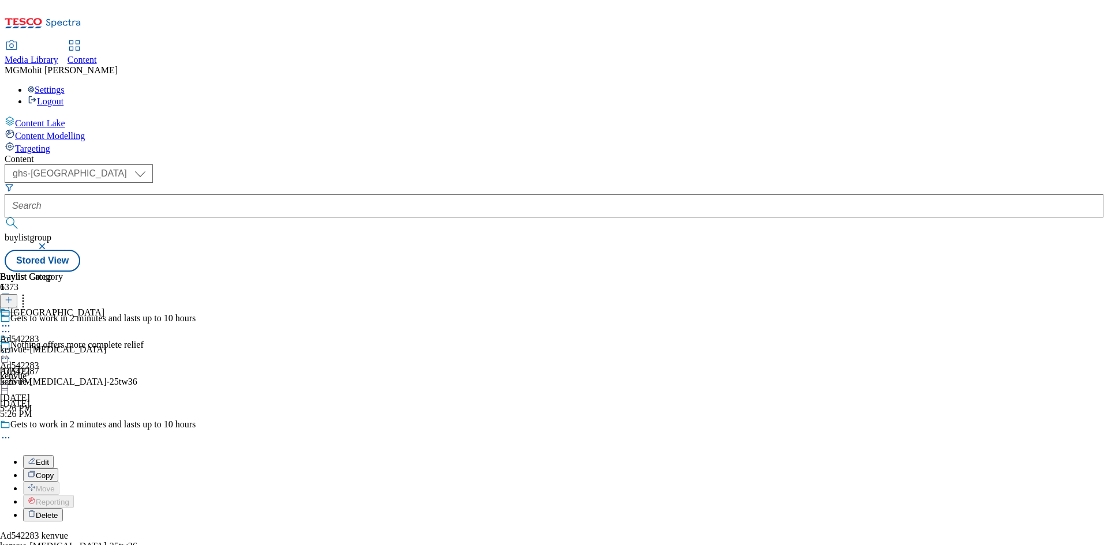
click at [49, 458] on span "Edit" at bounding box center [42, 462] width 13 height 9
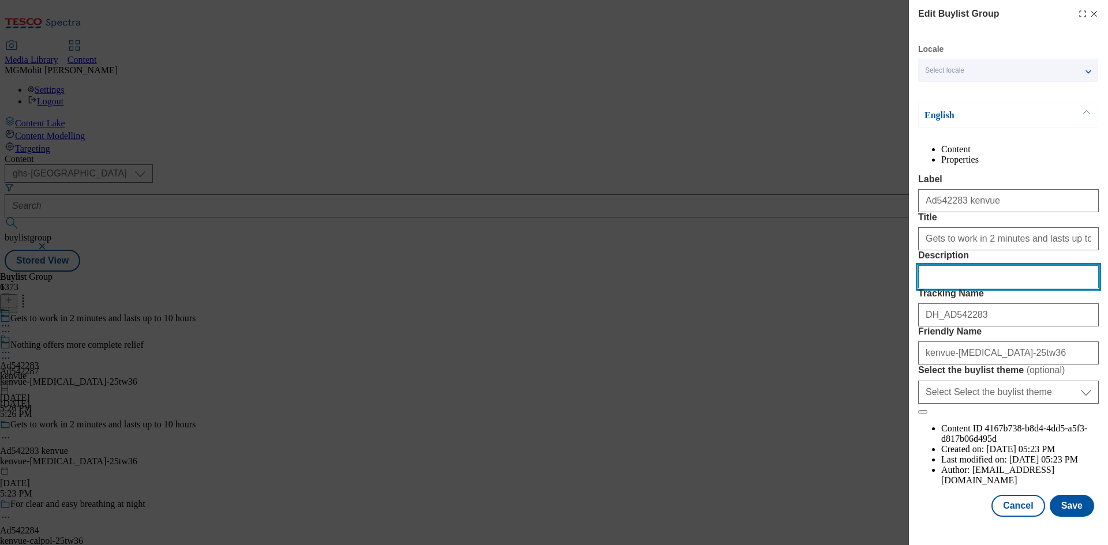
click at [952, 289] on input "Description" at bounding box center [1008, 276] width 181 height 23
paste input "Sudafed Blocked Nose Spray 15ml"
type input "Sudafed Blocked Nose Spray 15ml"
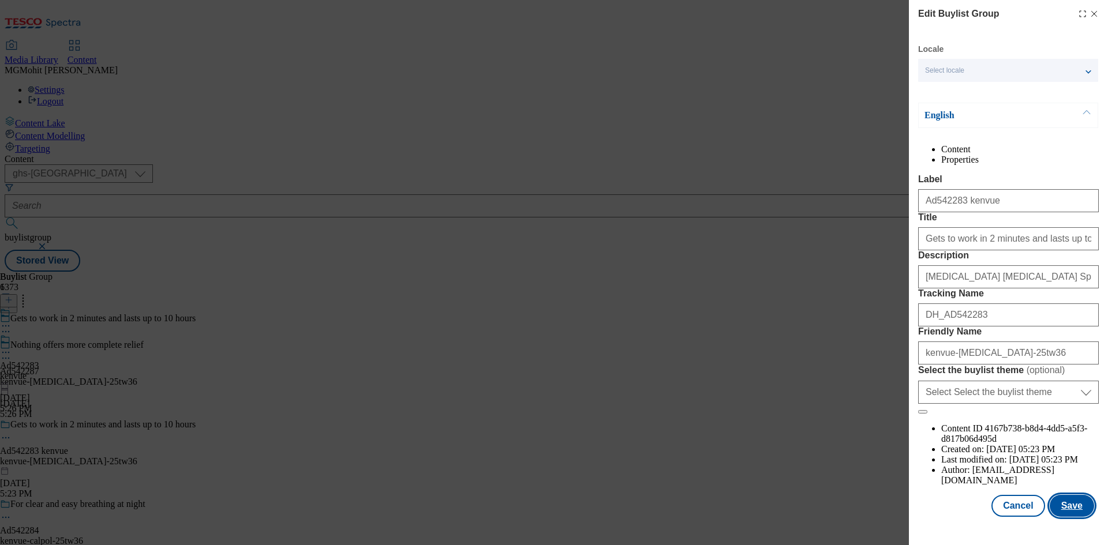
click at [1057, 506] on button "Save" at bounding box center [1072, 506] width 44 height 22
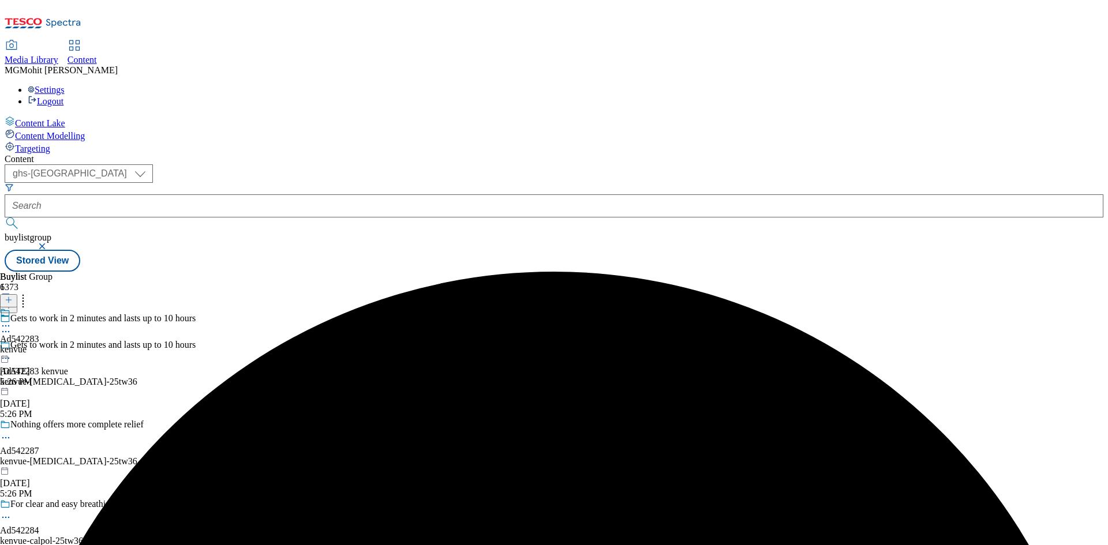
click at [12, 320] on icon at bounding box center [6, 326] width 12 height 12
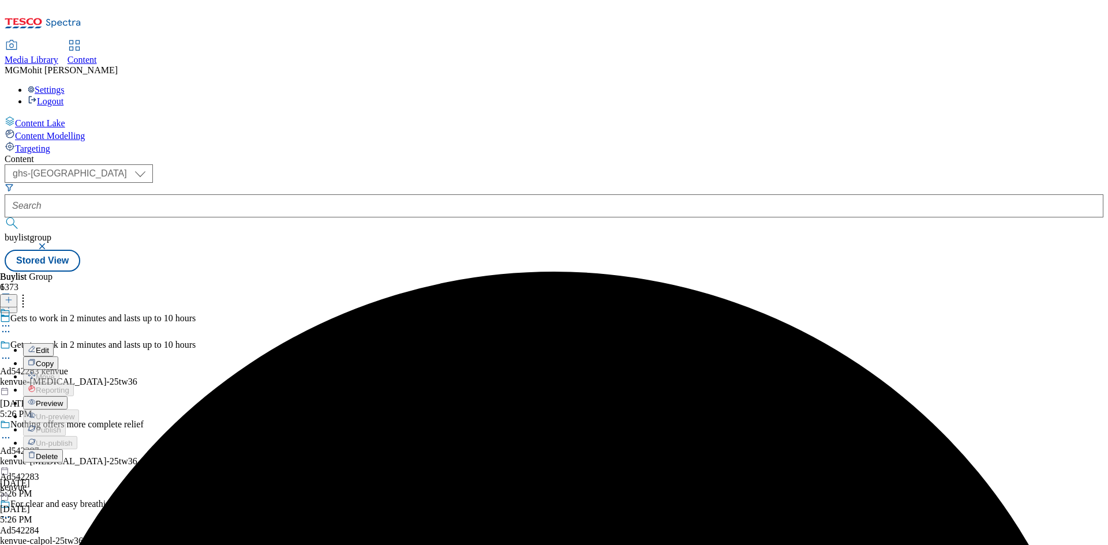
click at [63, 399] on span "Preview" at bounding box center [49, 403] width 27 height 9
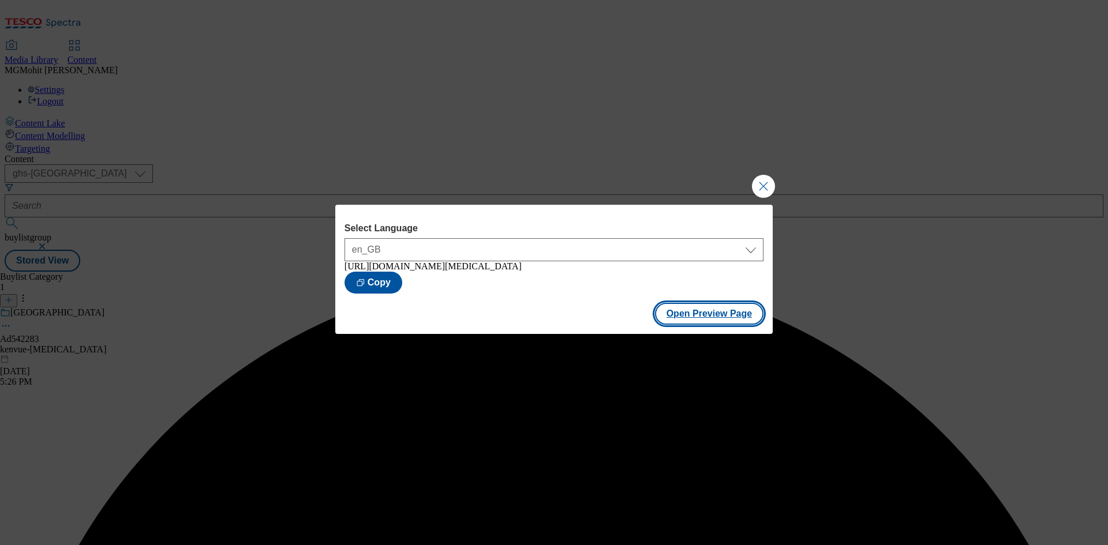
click at [698, 319] on button "Open Preview Page" at bounding box center [709, 314] width 109 height 22
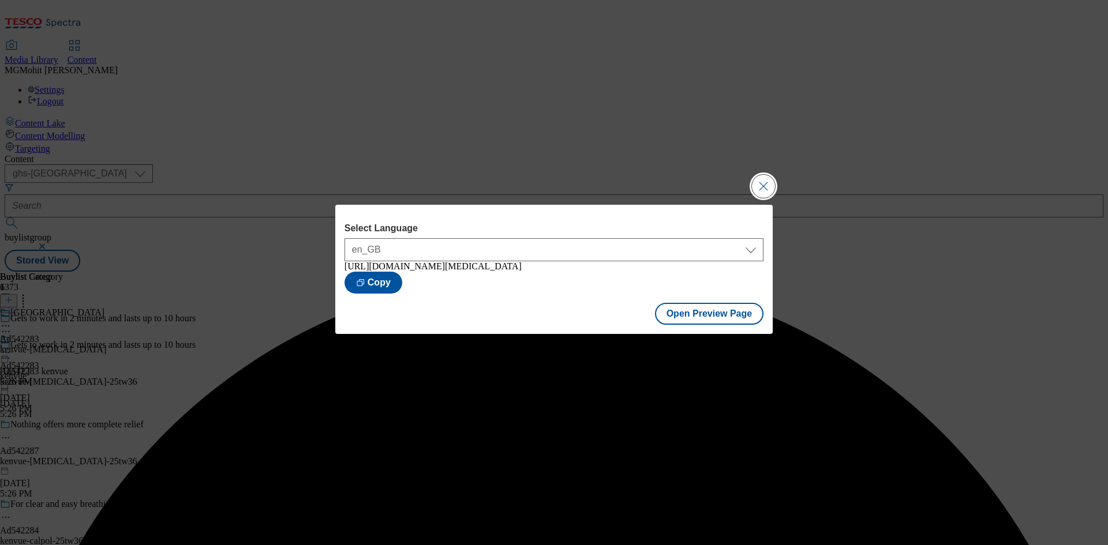
click at [770, 178] on button "Close Modal" at bounding box center [763, 186] width 23 height 23
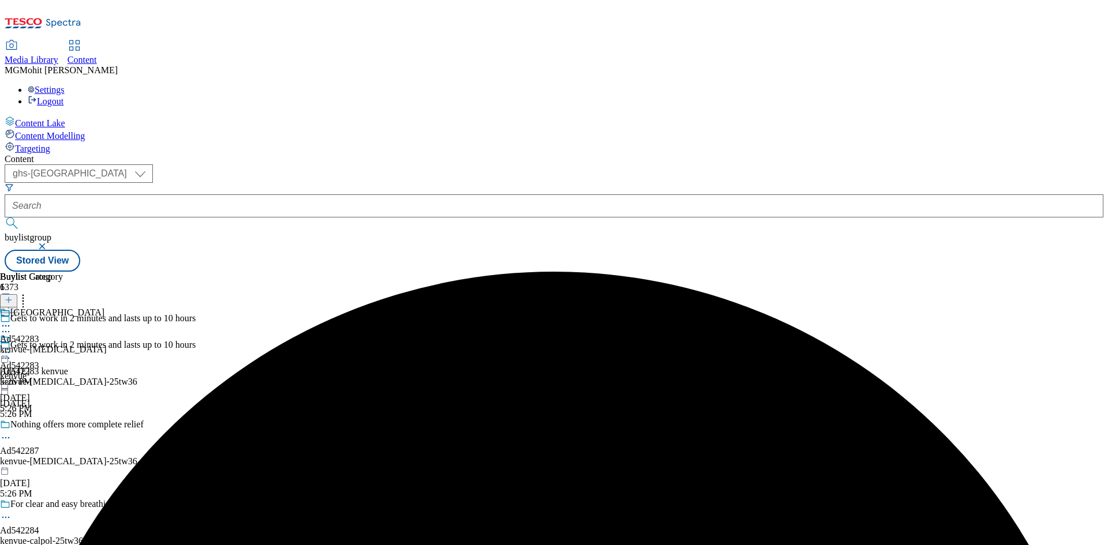
click at [12, 347] on icon at bounding box center [6, 353] width 12 height 12
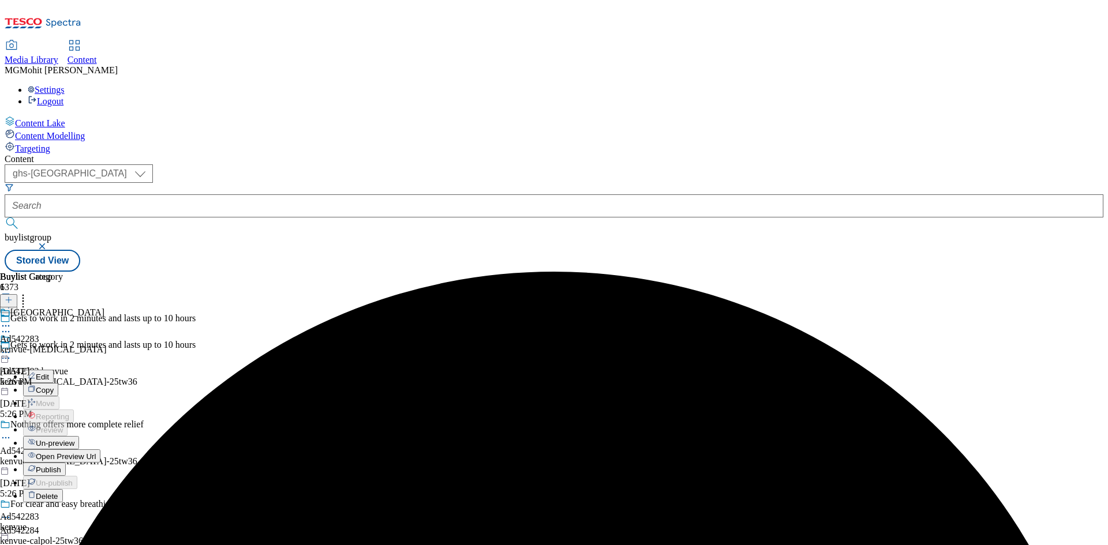
click at [61, 466] on span "Publish" at bounding box center [48, 470] width 25 height 9
